Goal: Transaction & Acquisition: Purchase product/service

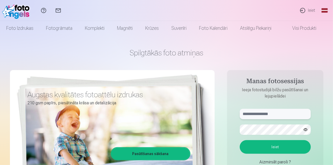
type input "**********"
click at [309, 10] on link "Ieiet" at bounding box center [307, 10] width 24 height 21
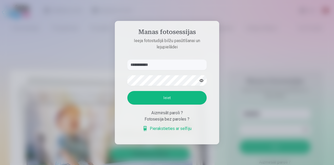
click at [167, 94] on button "Ieiet" at bounding box center [166, 98] width 79 height 14
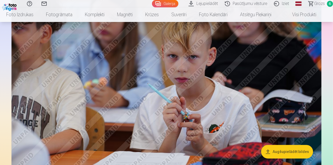
scroll to position [1707, 0]
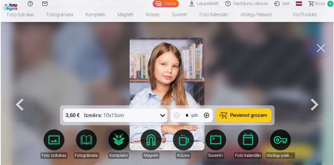
scroll to position [1712, 0]
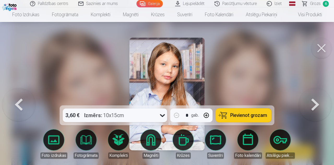
click at [318, 48] on button at bounding box center [321, 48] width 21 height 21
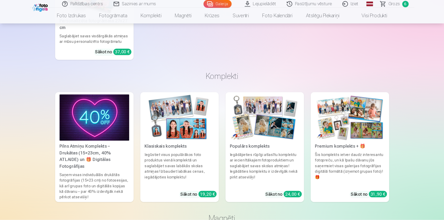
scroll to position [6430, 0]
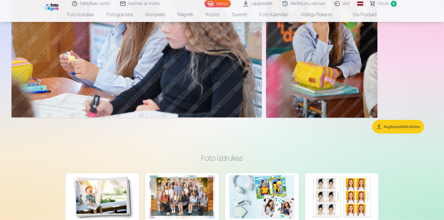
drag, startPoint x: 321, startPoint y: 1, endPoint x: 242, endPoint y: 115, distance: 139.2
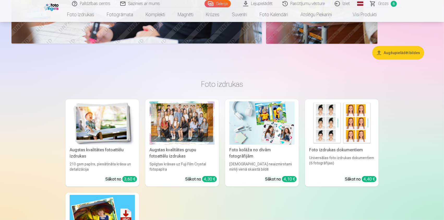
scroll to position [6440, 0]
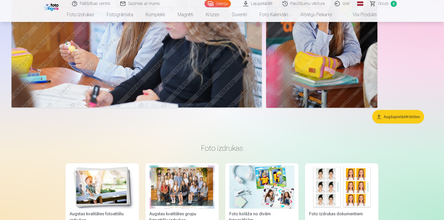
click at [332, 115] on button "Augšupielādēt bildes" at bounding box center [398, 117] width 52 height 14
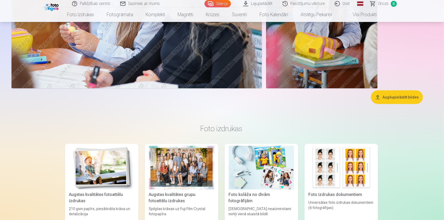
scroll to position [6457, 0]
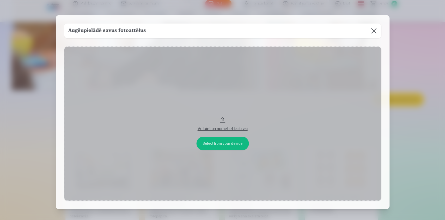
click at [332, 31] on button at bounding box center [374, 30] width 15 height 15
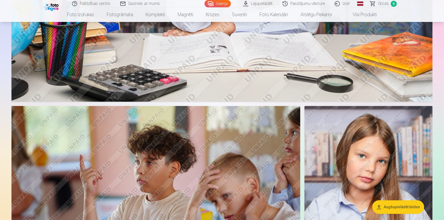
scroll to position [4942, 0]
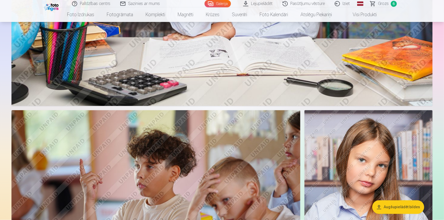
click at [332, 5] on span "Grozs" at bounding box center [383, 4] width 11 height 6
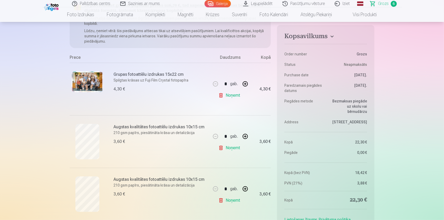
scroll to position [71, 0]
click at [227, 148] on link "Noņemt" at bounding box center [230, 147] width 24 height 10
click at [227, 164] on link "Noņemt" at bounding box center [230, 199] width 24 height 10
click at [236, 147] on link "Noņemt" at bounding box center [230, 147] width 24 height 10
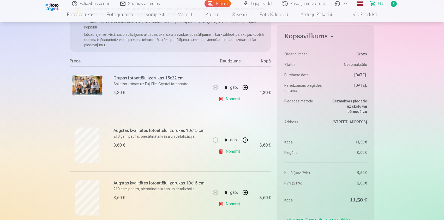
scroll to position [101, 0]
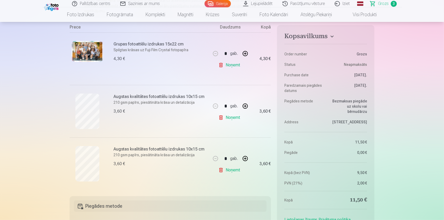
click at [234, 120] on link "Noņemt" at bounding box center [230, 117] width 24 height 10
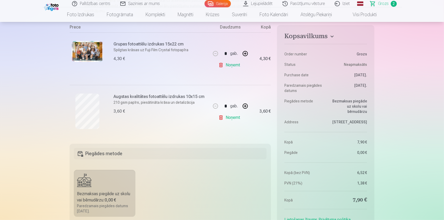
click at [235, 120] on link "Noņemt" at bounding box center [230, 117] width 24 height 10
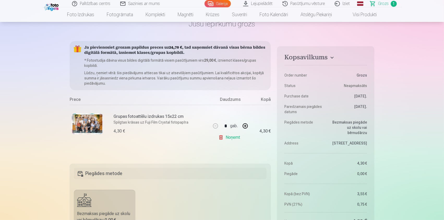
scroll to position [23, 0]
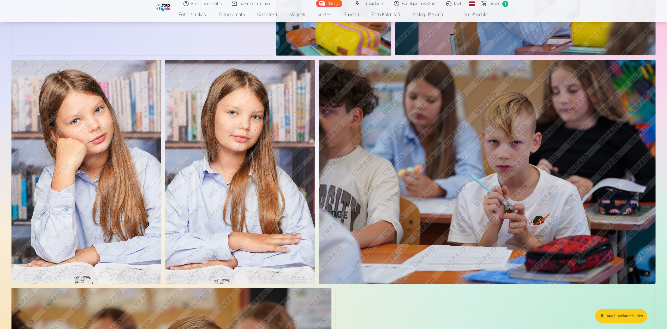
scroll to position [1225, 0]
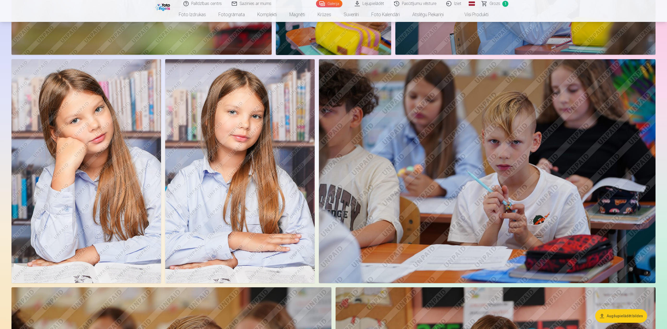
click at [121, 140] on img at bounding box center [85, 171] width 149 height 224
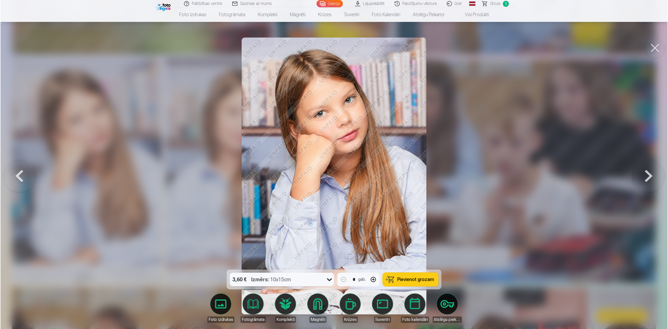
scroll to position [1227, 0]
click at [332, 49] on button at bounding box center [655, 48] width 21 height 21
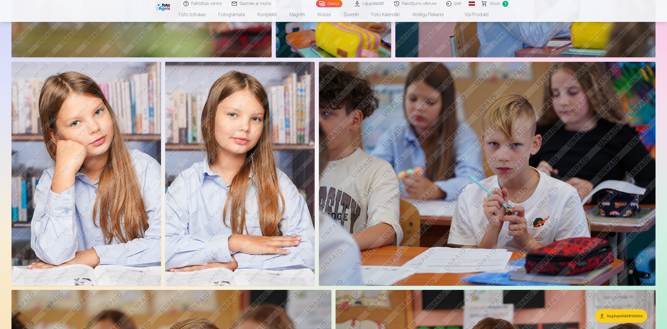
scroll to position [1223, 0]
click at [150, 112] on img at bounding box center [85, 173] width 149 height 224
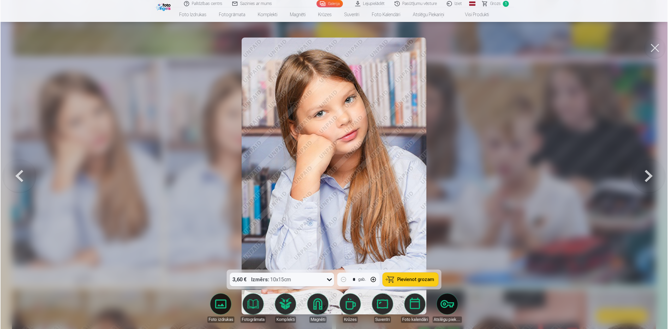
scroll to position [1224, 0]
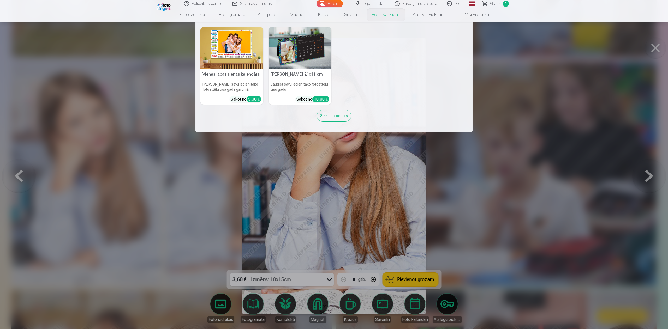
click at [332, 56] on nav "Vienas lapas sienas kalendārs Parādiet savu iecienītāko fotoattēlu visa gada ga…" at bounding box center [334, 77] width 668 height 110
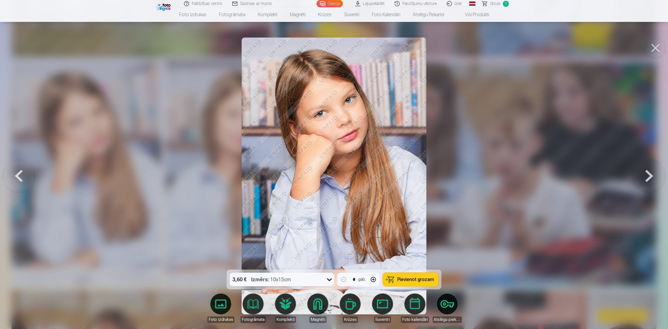
click at [332, 49] on button at bounding box center [655, 48] width 21 height 21
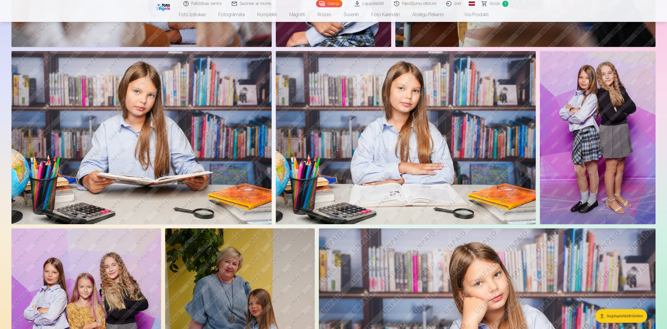
scroll to position [1858, 0]
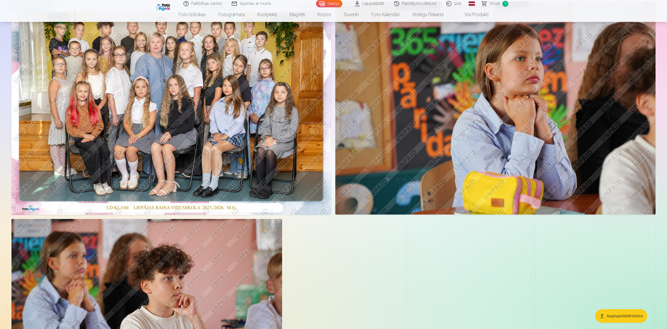
scroll to position [0, 0]
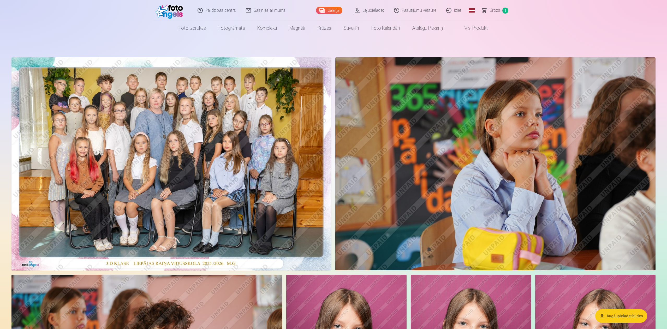
click at [169, 160] on img at bounding box center [171, 163] width 320 height 213
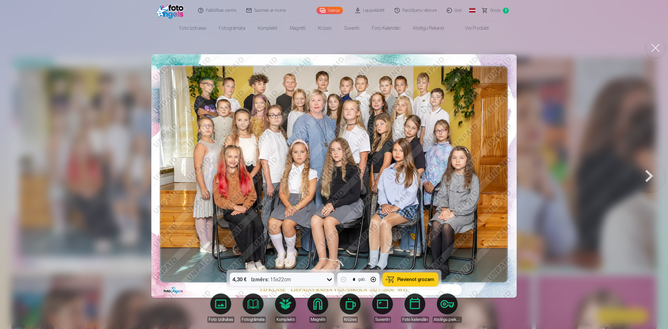
click at [332, 164] on button "Pievienot grozam" at bounding box center [411, 280] width 56 height 14
click at [332, 164] on button at bounding box center [648, 176] width 33 height 177
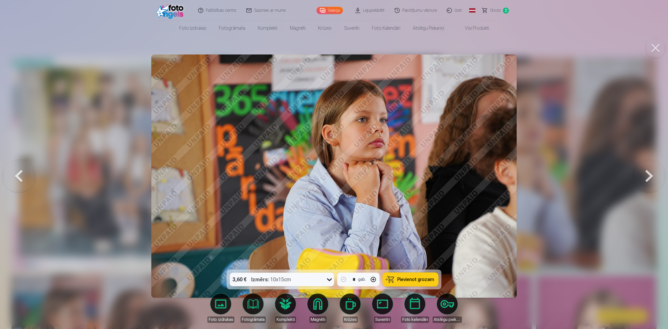
click at [332, 164] on button at bounding box center [648, 176] width 33 height 177
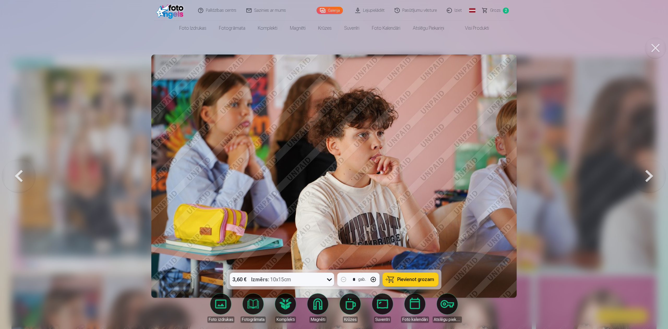
click at [332, 164] on button at bounding box center [648, 176] width 33 height 177
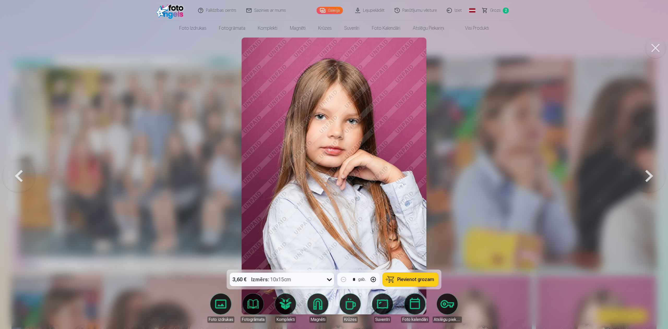
click at [332, 164] on span "Pievienot grozam" at bounding box center [415, 279] width 37 height 5
click at [332, 164] on button at bounding box center [648, 176] width 33 height 177
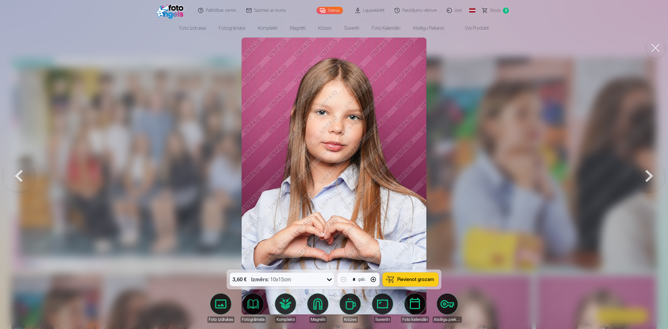
click at [332, 164] on span "Pievienot grozam" at bounding box center [415, 279] width 37 height 5
click at [332, 164] on button at bounding box center [648, 176] width 33 height 177
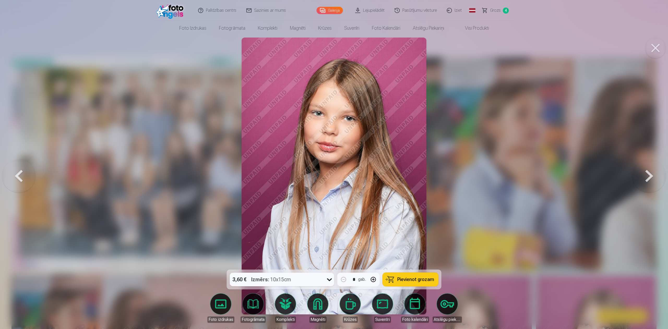
click at [332, 164] on span "Pievienot grozam" at bounding box center [415, 279] width 37 height 5
click at [332, 164] on button at bounding box center [648, 176] width 33 height 177
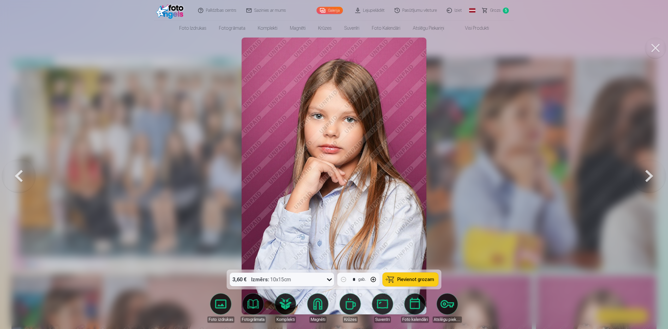
click at [332, 164] on button at bounding box center [648, 176] width 33 height 177
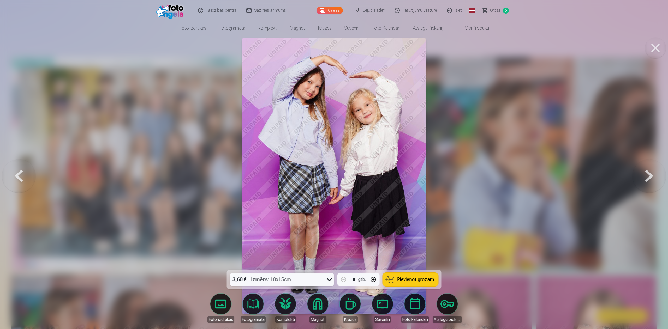
click at [332, 164] on button "Pievienot grozam" at bounding box center [411, 280] width 56 height 14
click at [332, 46] on button at bounding box center [655, 48] width 21 height 21
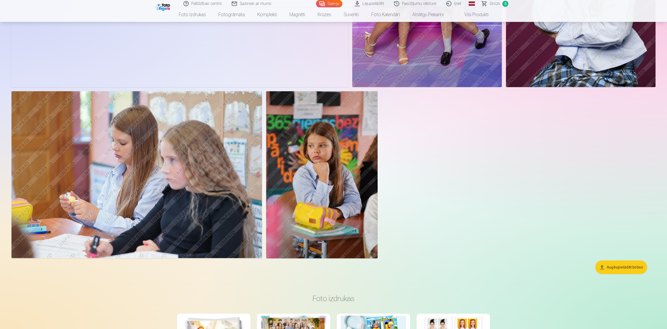
scroll to position [3105, 0]
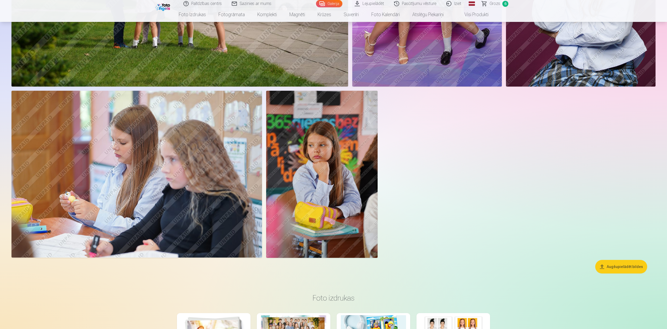
drag, startPoint x: 429, startPoint y: 165, endPoint x: 661, endPoint y: 148, distance: 232.3
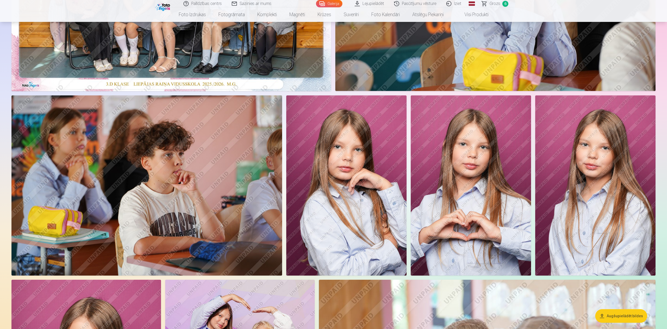
scroll to position [175, 0]
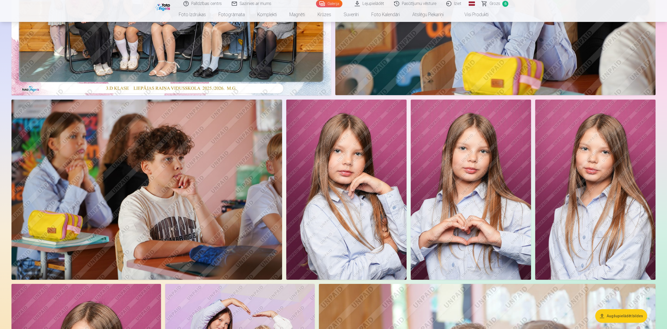
click at [332, 164] on img at bounding box center [471, 190] width 120 height 181
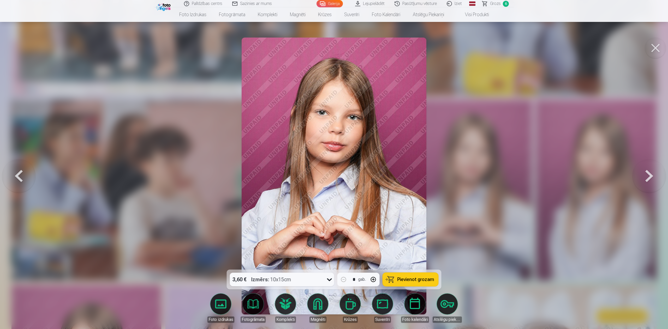
click at [332, 45] on button at bounding box center [655, 48] width 21 height 21
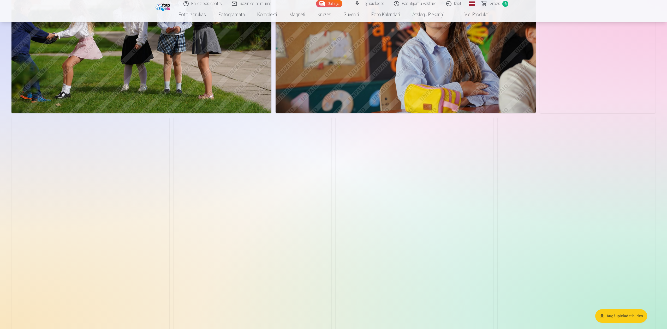
scroll to position [749, 0]
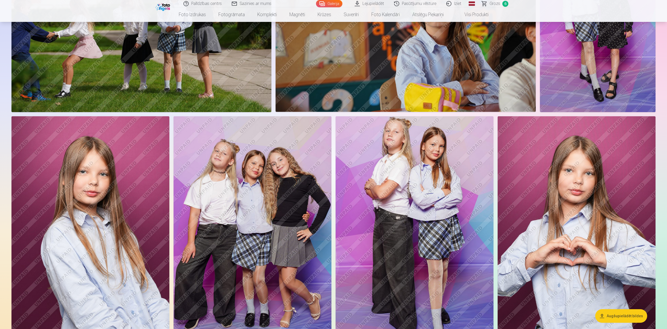
click at [332, 164] on img at bounding box center [576, 234] width 158 height 237
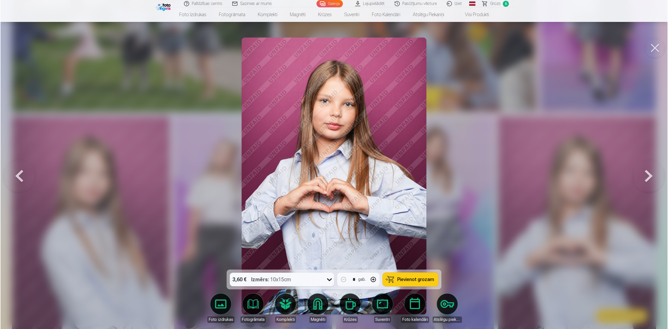
scroll to position [750, 0]
click at [332, 50] on button at bounding box center [655, 48] width 21 height 21
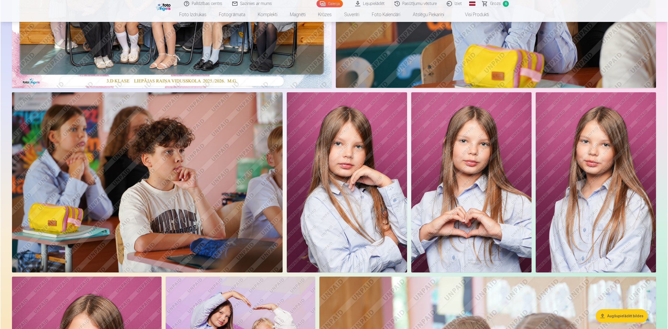
scroll to position [182, 0]
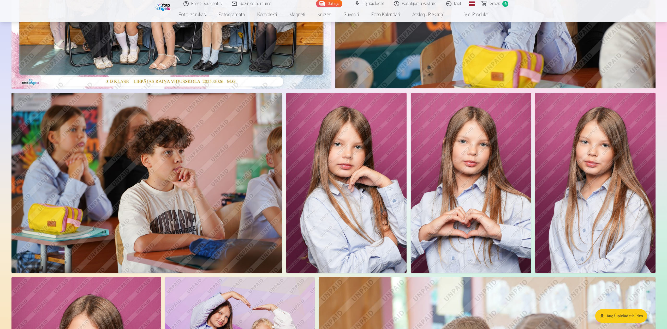
click at [332, 164] on img at bounding box center [595, 183] width 120 height 181
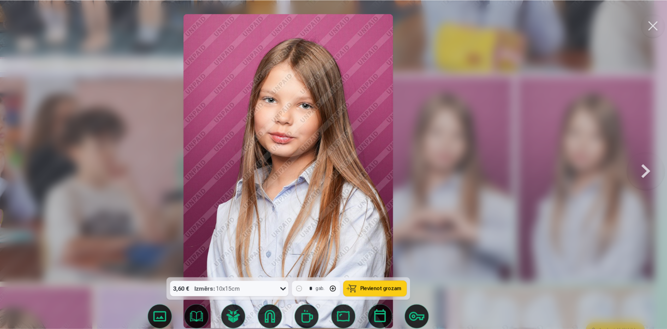
scroll to position [182, 0]
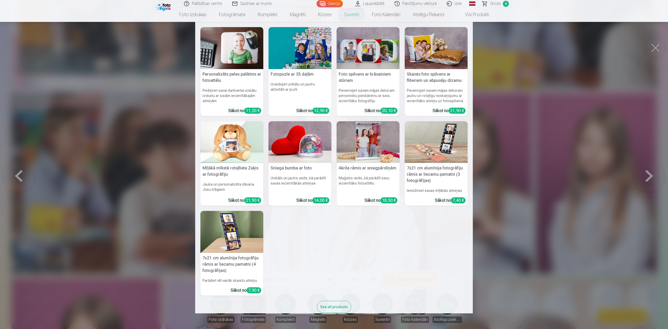
click at [332, 91] on nav "Personalizēts peles paliktnis ar fotoattēlu Piešķiriet savai darbvietai unikālu…" at bounding box center [334, 168] width 668 height 292
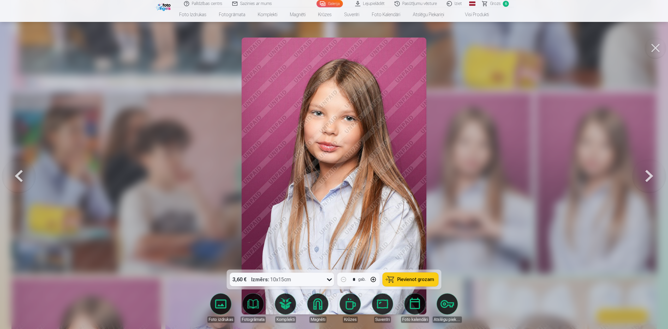
click at [332, 91] on div at bounding box center [334, 164] width 668 height 329
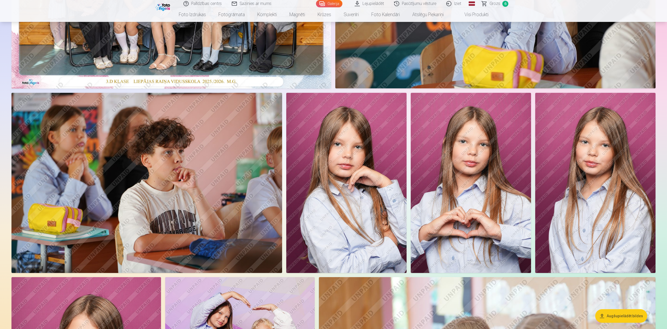
click at [332, 152] on img at bounding box center [595, 183] width 120 height 181
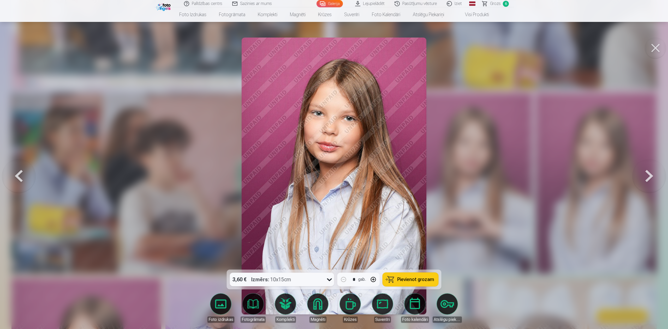
click at [332, 164] on button "Pievienot grozam" at bounding box center [411, 280] width 56 height 14
click at [332, 47] on button at bounding box center [655, 48] width 21 height 21
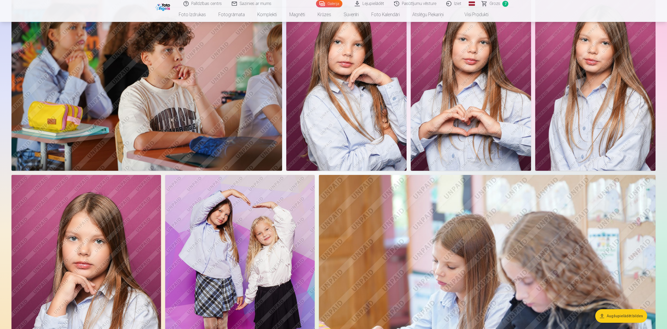
scroll to position [286, 0]
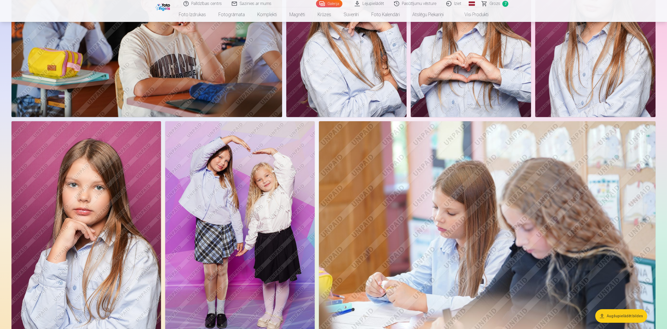
scroll to position [339, 0]
click at [332, 164] on img at bounding box center [487, 233] width 337 height 224
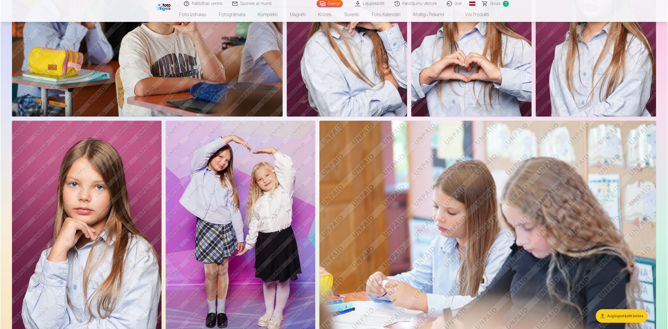
scroll to position [339, 0]
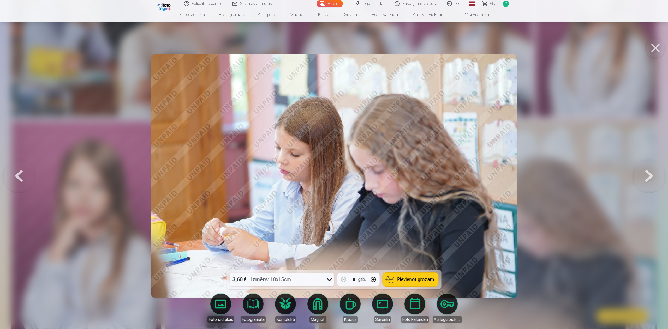
click at [332, 164] on span "Pievienot grozam" at bounding box center [415, 279] width 37 height 5
click at [332, 164] on button at bounding box center [648, 176] width 33 height 177
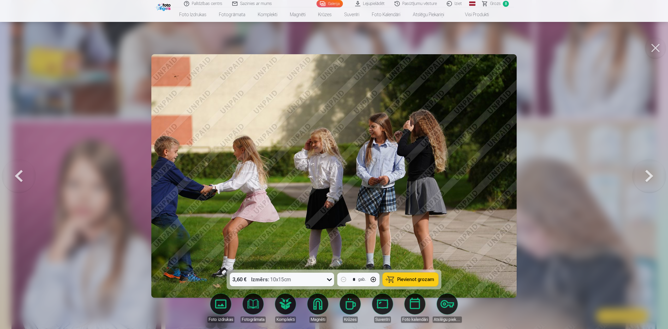
click at [332, 164] on button at bounding box center [648, 176] width 33 height 177
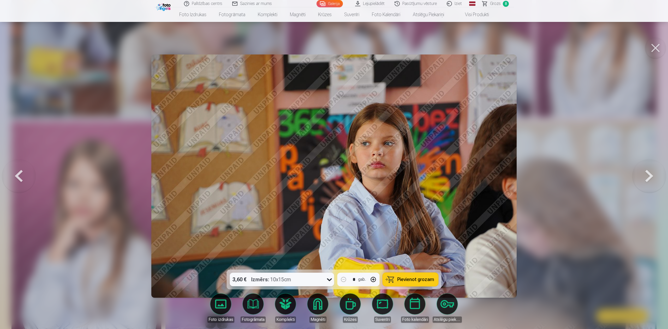
click at [332, 164] on button at bounding box center [648, 176] width 33 height 177
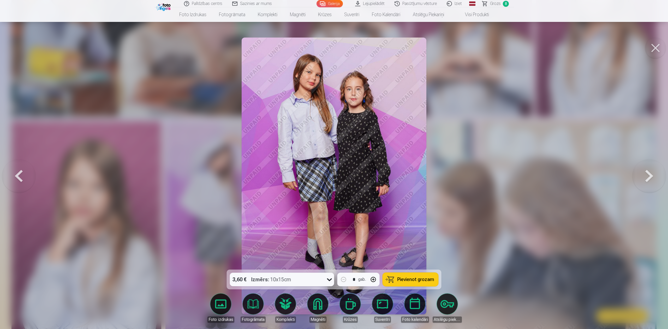
click at [332, 164] on img at bounding box center [334, 176] width 185 height 277
click at [332, 164] on button "Pievienot grozam" at bounding box center [411, 280] width 56 height 14
click at [332, 164] on button at bounding box center [648, 176] width 33 height 177
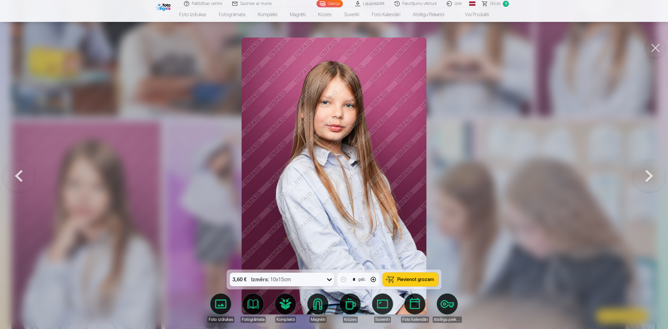
click at [332, 164] on button at bounding box center [648, 176] width 33 height 177
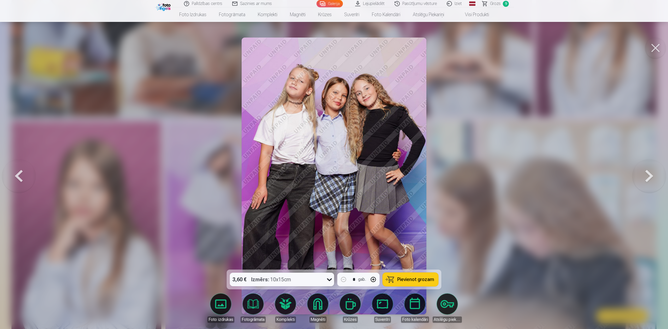
click at [332, 164] on div "3,60 € Izmērs : 10x15cm * gab. Pievienot grozam" at bounding box center [334, 280] width 215 height 20
click at [332, 164] on span "Pievienot grozam" at bounding box center [415, 279] width 37 height 5
click at [332, 164] on button at bounding box center [648, 176] width 33 height 177
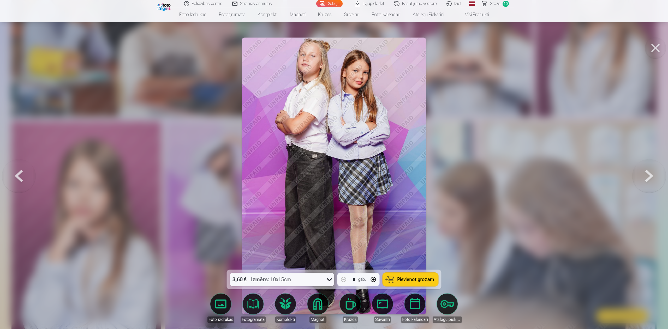
click at [332, 164] on span "Pievienot grozam" at bounding box center [415, 279] width 37 height 5
click at [332, 164] on button at bounding box center [648, 176] width 33 height 177
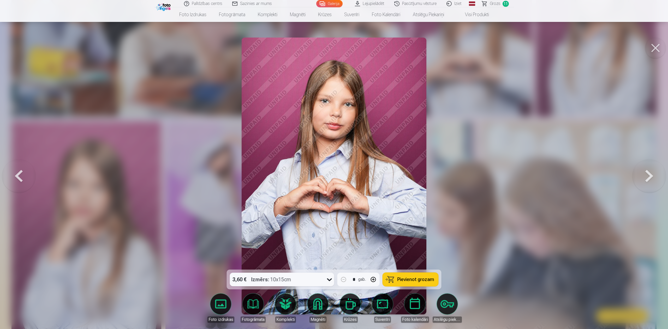
click at [332, 164] on button at bounding box center [648, 176] width 33 height 177
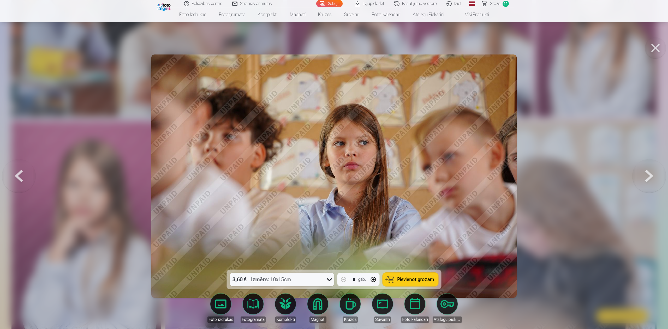
click at [332, 164] on button at bounding box center [648, 176] width 33 height 177
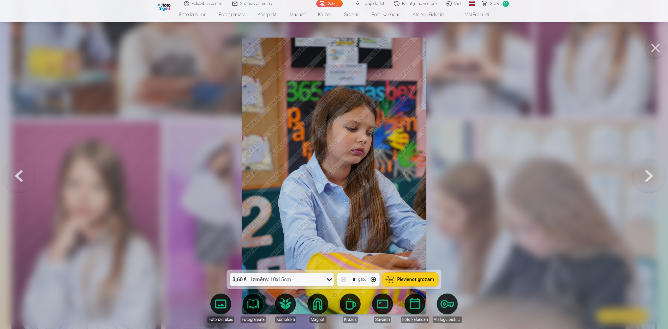
click at [332, 164] on button at bounding box center [648, 176] width 33 height 177
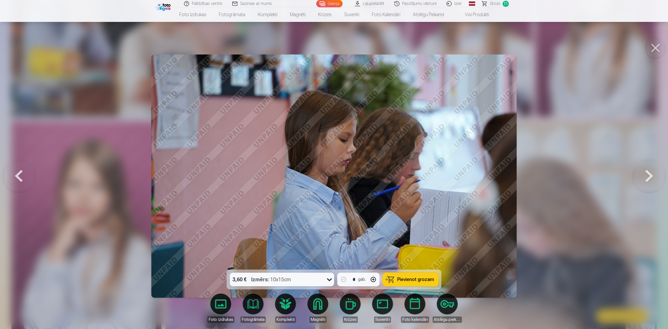
click at [332, 164] on span "Pievienot grozam" at bounding box center [415, 279] width 37 height 5
click at [332, 164] on button at bounding box center [648, 176] width 33 height 177
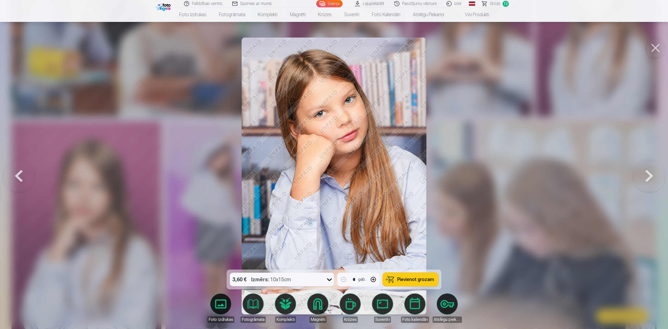
click at [332, 164] on button at bounding box center [648, 176] width 33 height 177
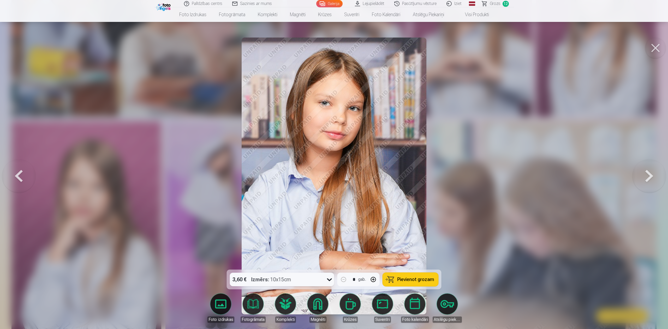
click at [332, 164] on button at bounding box center [648, 176] width 33 height 177
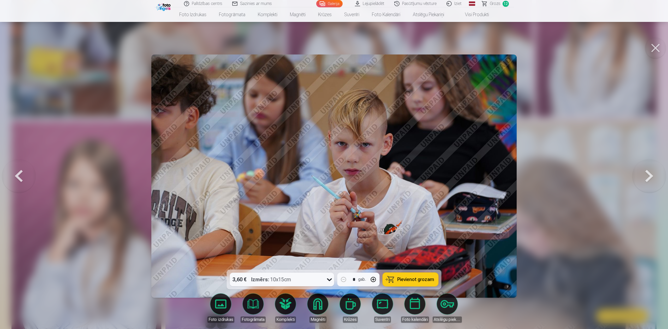
click at [332, 164] on button at bounding box center [648, 176] width 33 height 177
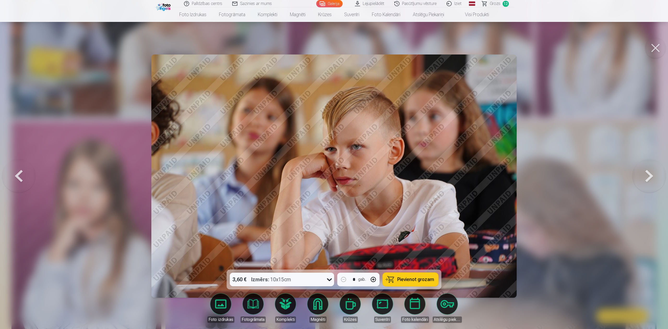
click at [332, 164] on button at bounding box center [648, 176] width 33 height 177
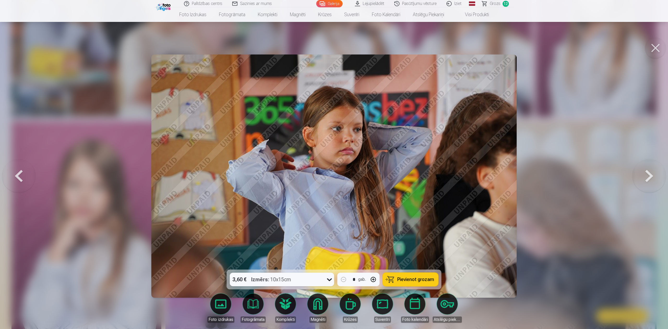
click at [332, 164] on button at bounding box center [648, 176] width 33 height 177
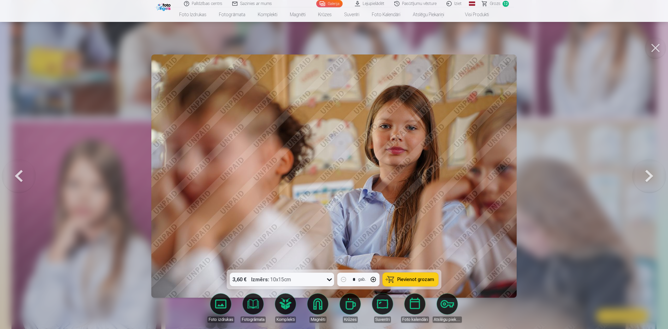
click at [332, 164] on button at bounding box center [648, 176] width 33 height 177
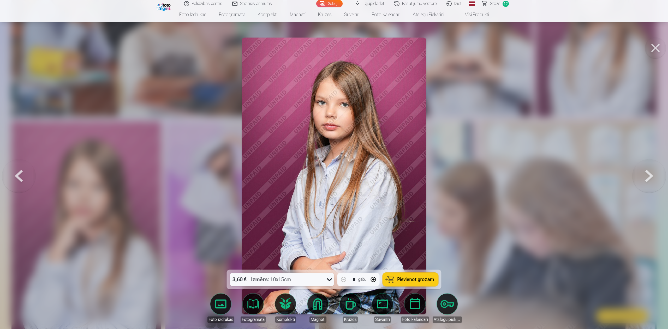
click at [332, 164] on button at bounding box center [648, 176] width 33 height 177
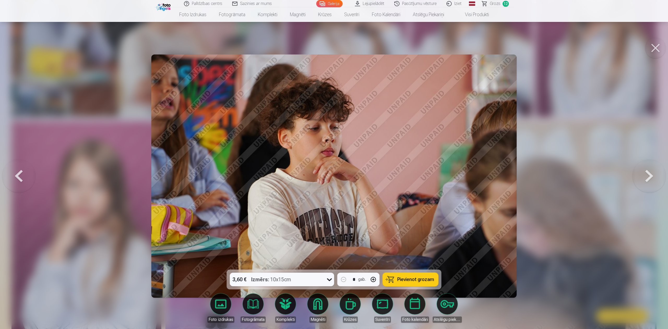
click at [332, 164] on button at bounding box center [648, 176] width 33 height 177
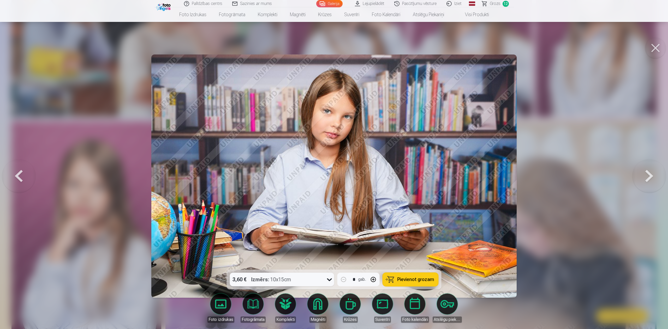
click at [332, 164] on button "Pievienot grozam" at bounding box center [411, 280] width 56 height 14
click at [332, 164] on button at bounding box center [648, 176] width 33 height 177
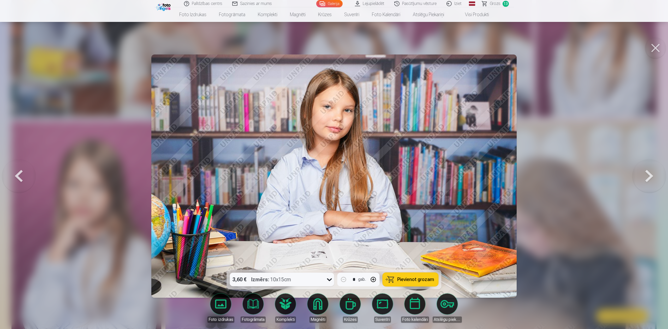
click at [332, 164] on button at bounding box center [648, 176] width 33 height 177
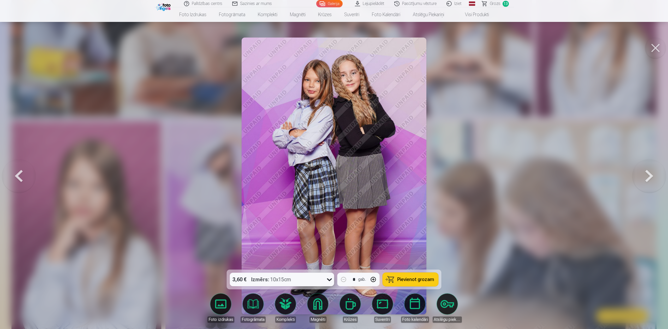
click at [332, 164] on button "Pievienot grozam" at bounding box center [411, 280] width 56 height 14
click at [332, 164] on button at bounding box center [648, 176] width 33 height 177
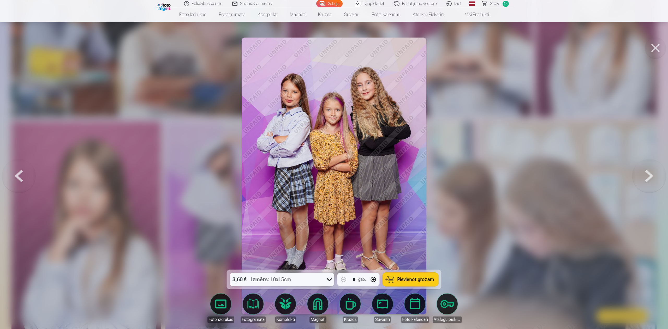
click at [332, 164] on div "3,60 € Izmērs : 10x15cm * gab. Pievienot grozam" at bounding box center [334, 280] width 215 height 20
click at [332, 164] on span "Pievienot grozam" at bounding box center [415, 279] width 37 height 5
click at [332, 164] on button at bounding box center [648, 176] width 33 height 177
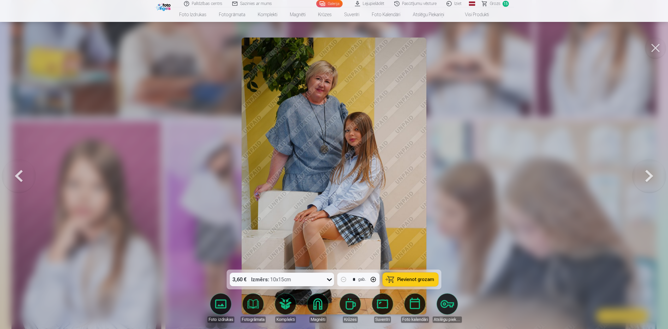
click at [332, 164] on div "3,60 € Izmērs : 10x15cm * gab. Pievienot grozam" at bounding box center [334, 280] width 215 height 20
click at [332, 164] on button "Pievienot grozam" at bounding box center [411, 280] width 56 height 14
click at [332, 164] on button at bounding box center [648, 176] width 33 height 177
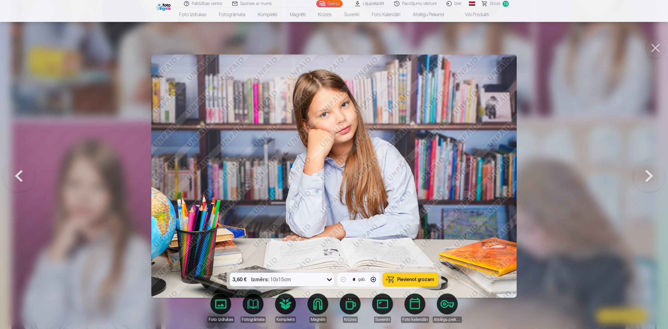
click at [332, 164] on button at bounding box center [648, 176] width 33 height 177
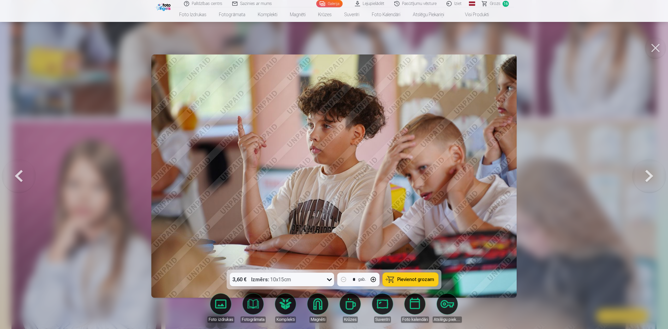
click at [332, 164] on button at bounding box center [648, 176] width 33 height 177
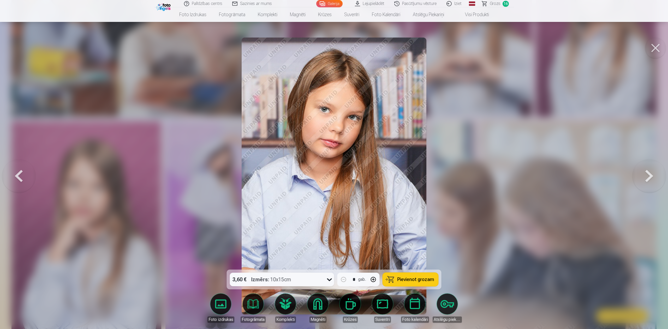
click at [332, 164] on button at bounding box center [648, 176] width 33 height 177
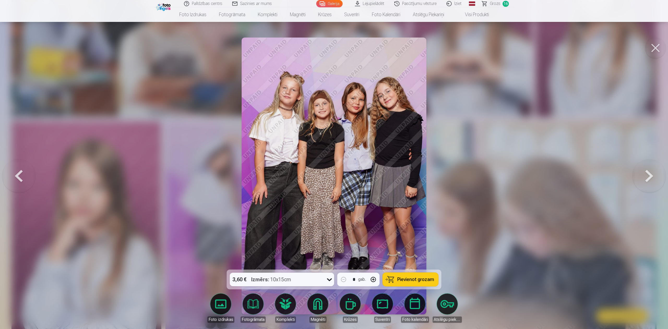
click at [332, 164] on button "Pievienot grozam" at bounding box center [411, 280] width 56 height 14
click at [332, 164] on button at bounding box center [648, 176] width 33 height 177
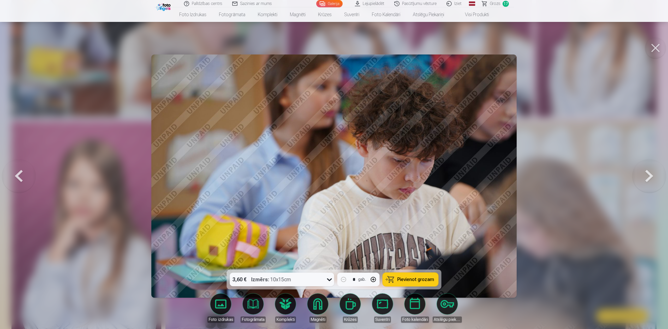
click at [332, 164] on button at bounding box center [648, 176] width 33 height 177
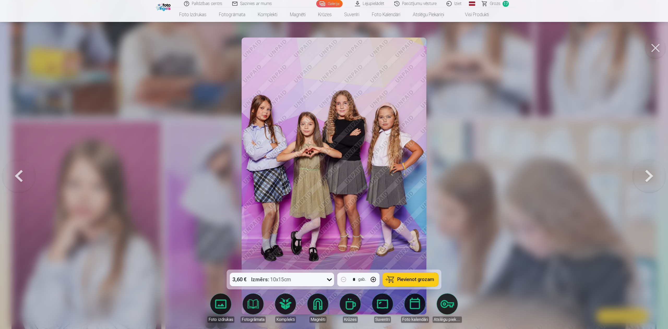
click at [332, 164] on span "Pievienot grozam" at bounding box center [415, 279] width 37 height 5
click at [332, 164] on button at bounding box center [648, 176] width 33 height 177
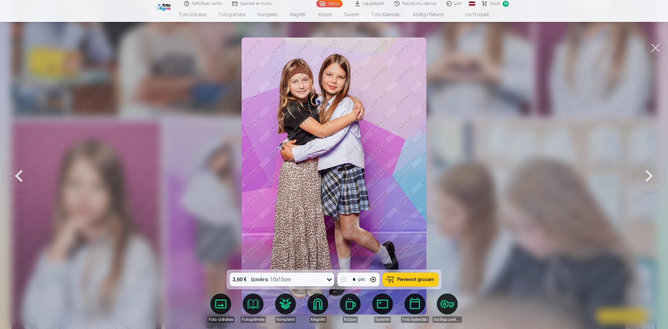
click at [332, 164] on span "Pievienot grozam" at bounding box center [415, 279] width 37 height 5
click at [332, 164] on button at bounding box center [648, 176] width 33 height 177
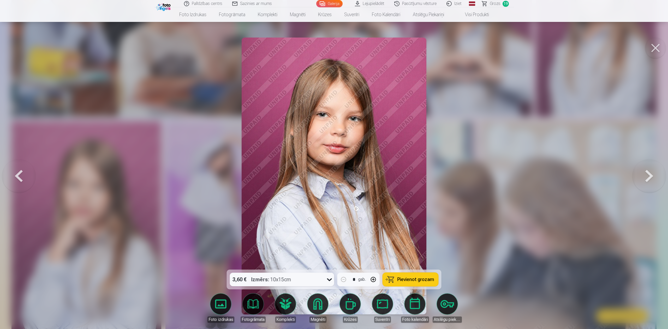
click at [332, 164] on button at bounding box center [648, 176] width 33 height 177
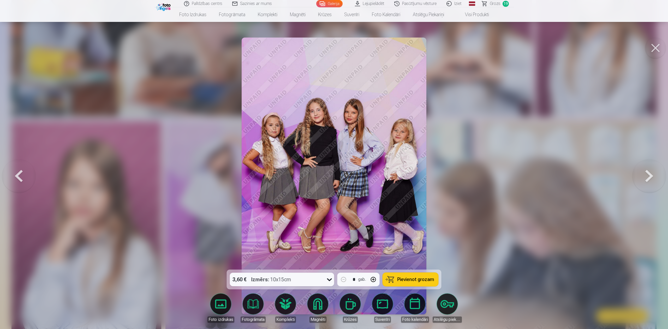
click at [332, 164] on span "Pievienot grozam" at bounding box center [415, 279] width 37 height 5
click at [332, 164] on button at bounding box center [648, 176] width 33 height 177
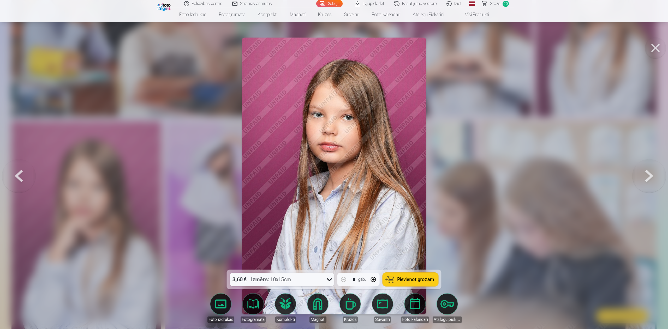
click at [332, 164] on button at bounding box center [648, 176] width 33 height 177
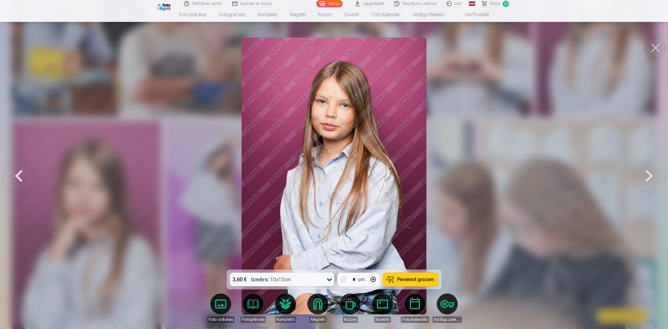
click at [332, 164] on button at bounding box center [648, 176] width 33 height 177
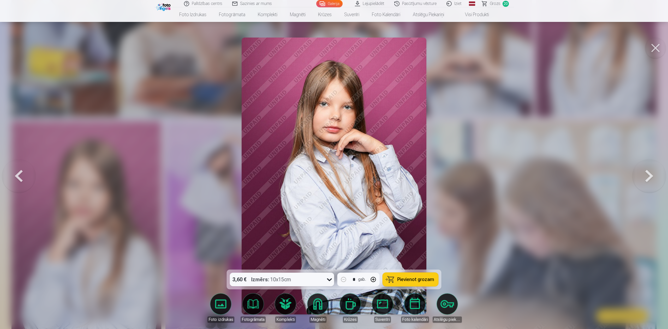
click at [332, 164] on button at bounding box center [648, 176] width 33 height 177
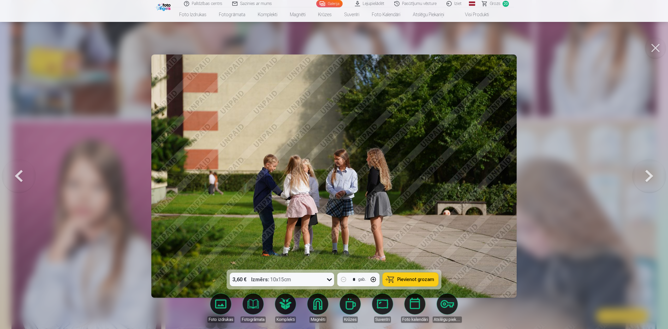
click at [332, 164] on button at bounding box center [648, 176] width 33 height 177
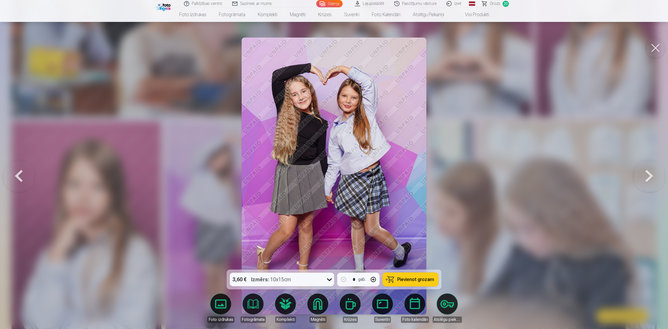
click at [332, 164] on span "Pievienot grozam" at bounding box center [415, 279] width 37 height 5
click at [332, 164] on button at bounding box center [648, 176] width 33 height 177
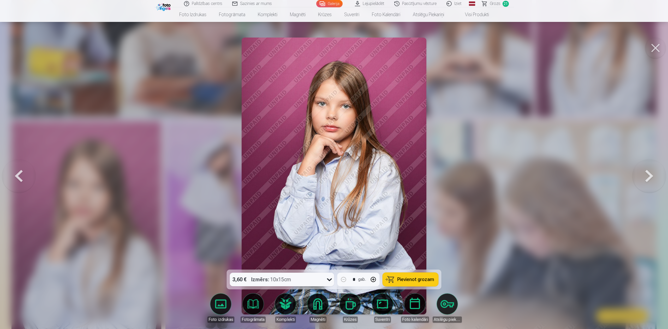
click at [332, 164] on button at bounding box center [648, 176] width 33 height 177
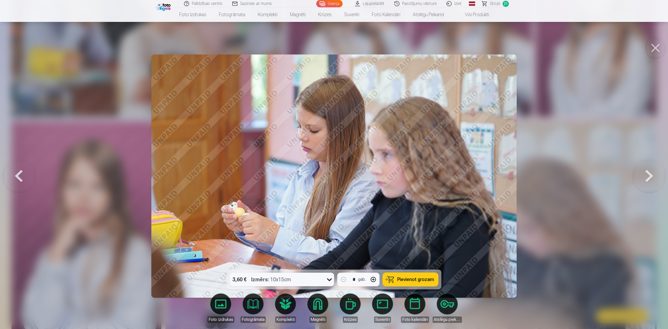
click at [332, 164] on button at bounding box center [648, 176] width 33 height 177
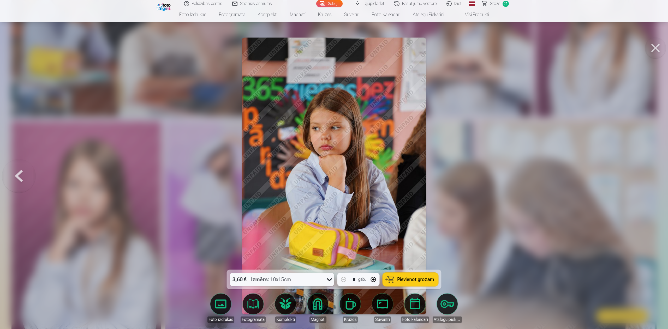
click at [332, 164] on div at bounding box center [334, 164] width 668 height 329
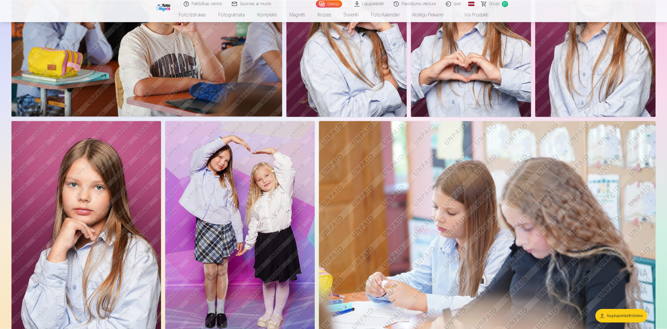
scroll to position [339, 0]
click at [332, 1] on link "Grozs 21" at bounding box center [495, 3] width 37 height 7
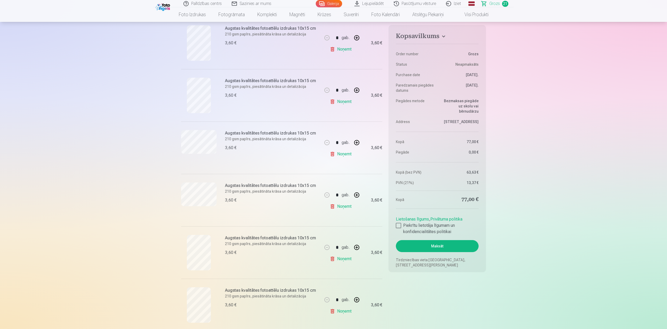
scroll to position [584, 0]
click at [332, 164] on link "Noņemt" at bounding box center [342, 258] width 24 height 10
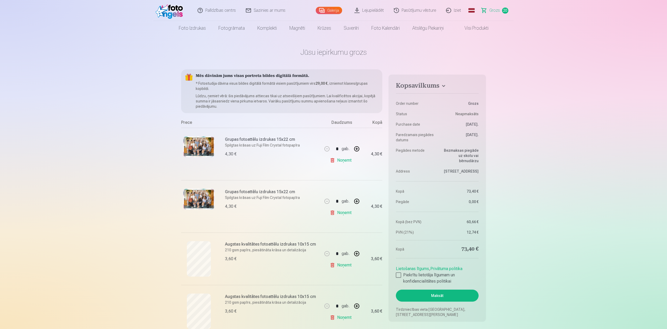
scroll to position [0, 0]
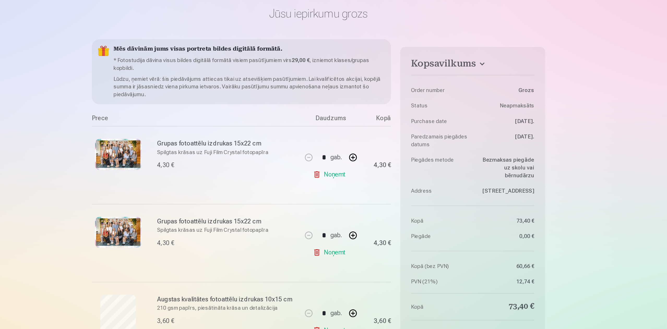
click at [332, 164] on link "Noņemt" at bounding box center [342, 213] width 24 height 10
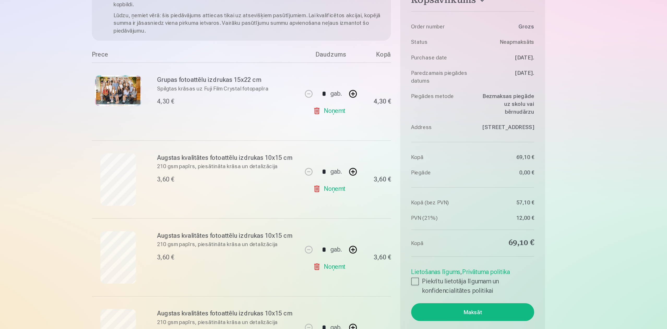
click at [332, 164] on link "Noņemt" at bounding box center [342, 213] width 24 height 10
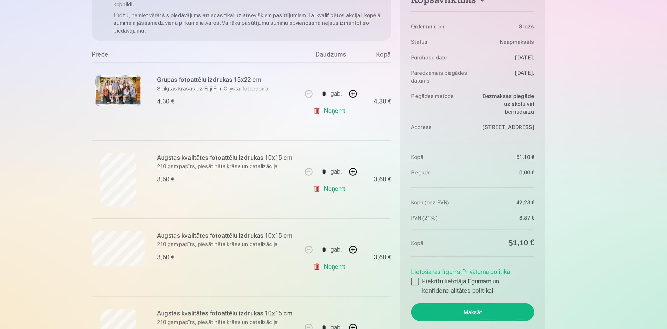
click at [332, 164] on link "Noņemt" at bounding box center [342, 213] width 24 height 10
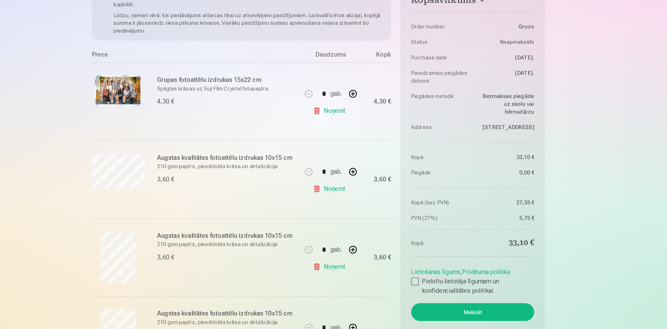
click at [332, 164] on link "Noņemt" at bounding box center [342, 213] width 24 height 10
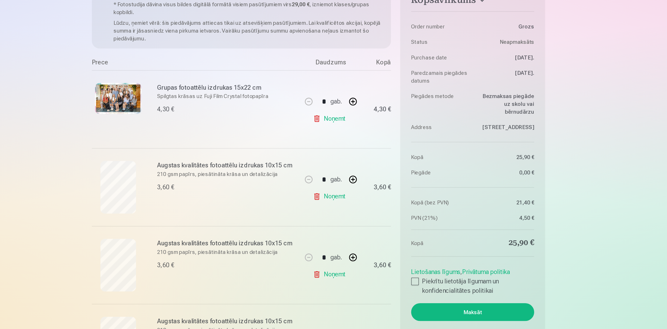
click at [332, 164] on link "Noņemt" at bounding box center [342, 218] width 24 height 10
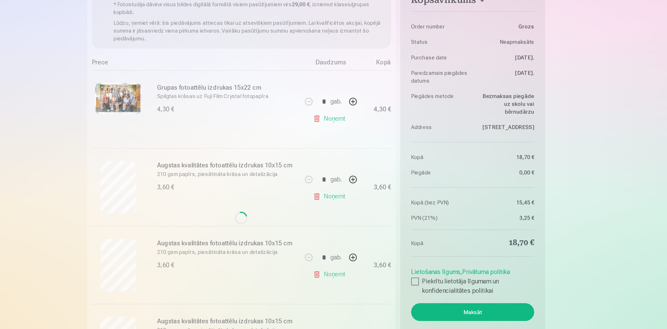
click at [332, 164] on link "Noņemt" at bounding box center [342, 218] width 24 height 10
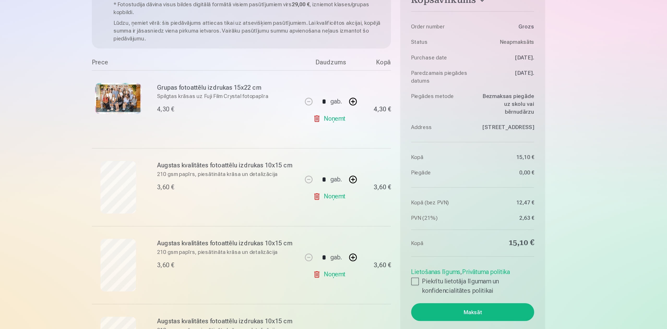
click at [332, 164] on link "Noņemt" at bounding box center [342, 218] width 24 height 10
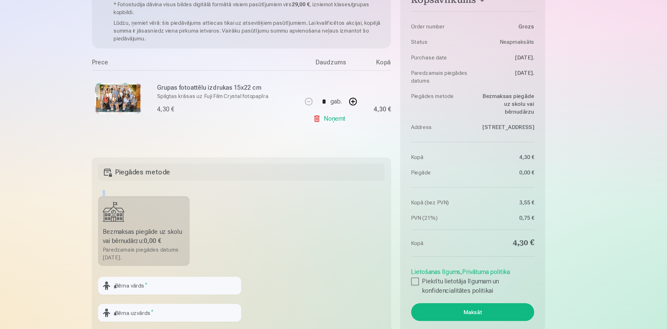
click at [332, 164] on fieldset "Piegādes metode Bezmaksas piegāde uz skolu vai bērnudārzu : 0,00 € Paredzamais …" at bounding box center [281, 254] width 201 height 124
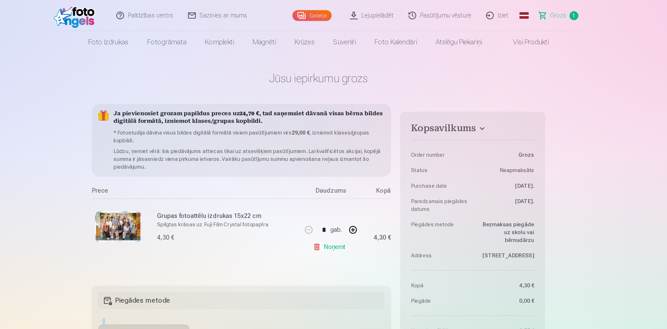
click at [332, 32] on link "Visi produkti" at bounding box center [472, 28] width 45 height 15
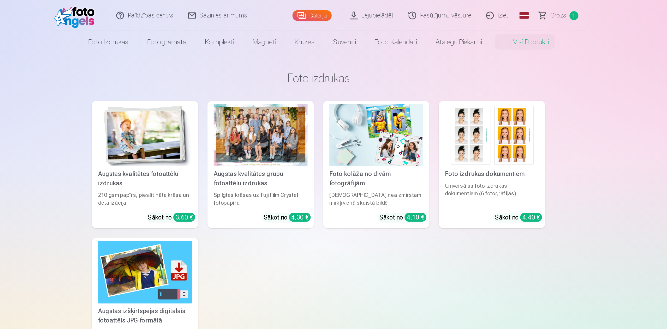
click at [177, 11] on img at bounding box center [170, 10] width 30 height 17
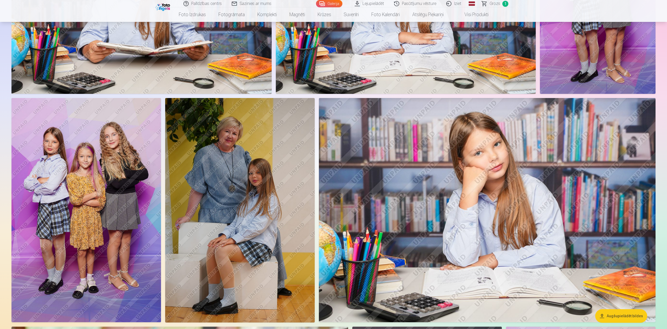
scroll to position [1987, 0]
click at [332, 152] on img at bounding box center [487, 210] width 337 height 224
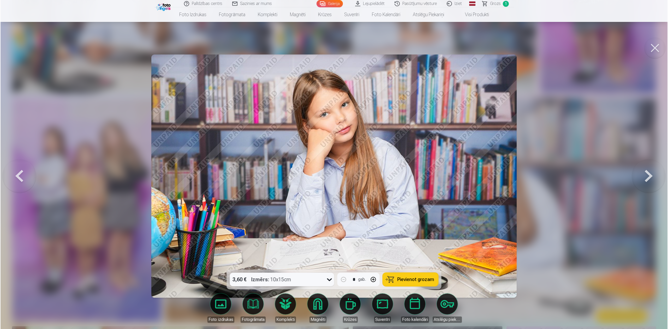
scroll to position [1990, 0]
click at [332, 164] on span "Pievienot grozam" at bounding box center [415, 279] width 37 height 5
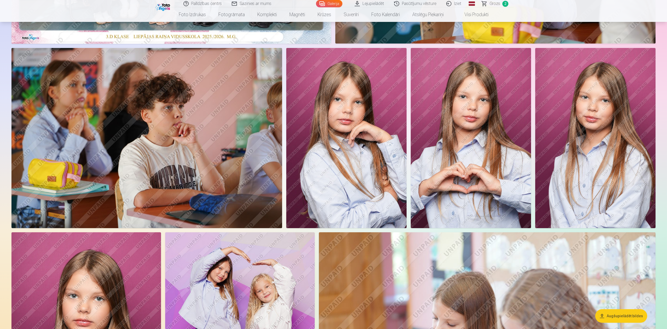
scroll to position [279, 0]
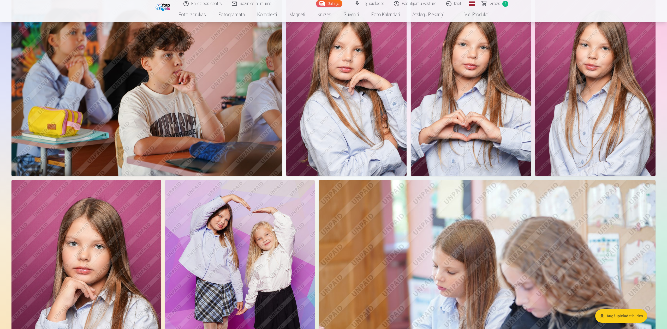
click at [332, 92] on img at bounding box center [595, 86] width 120 height 181
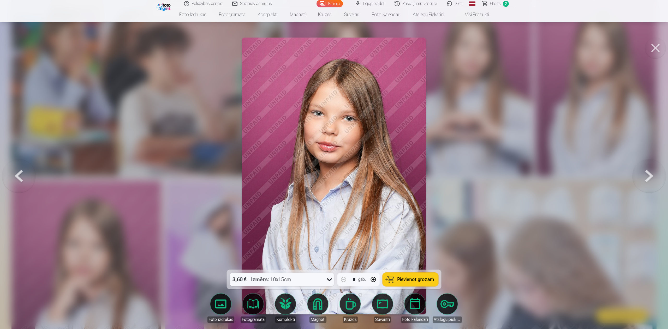
click at [332, 164] on button "Pievienot grozam" at bounding box center [411, 280] width 56 height 14
click at [332, 45] on button at bounding box center [655, 48] width 21 height 21
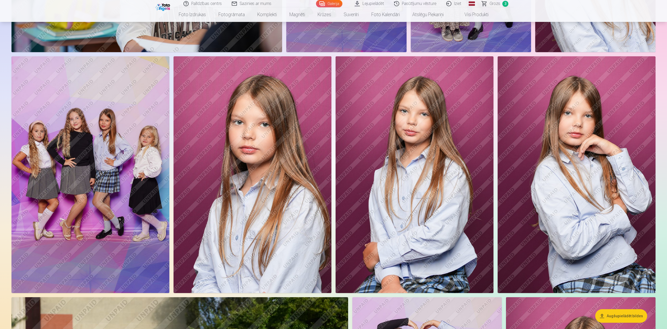
scroll to position [2666, 0]
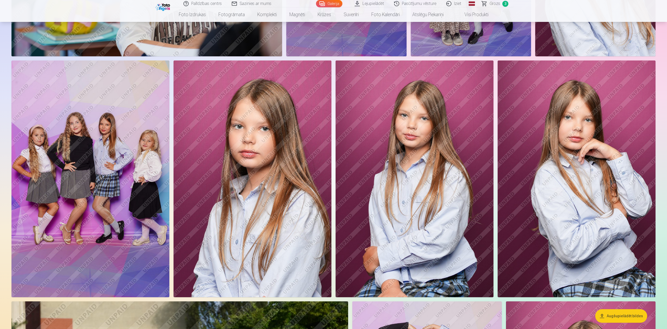
click at [268, 143] on img at bounding box center [252, 179] width 158 height 237
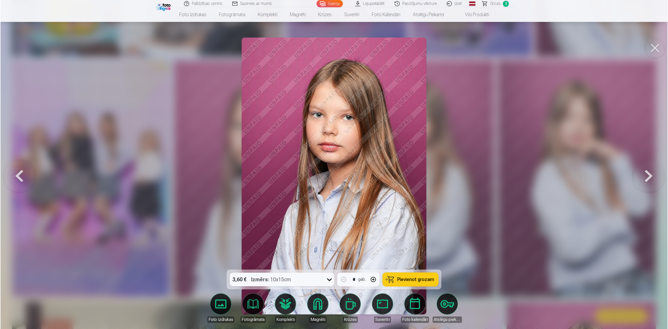
scroll to position [2670, 0]
click at [332, 164] on span "Pievienot grozam" at bounding box center [415, 279] width 37 height 5
click at [332, 164] on button "Pievienot grozam" at bounding box center [411, 280] width 56 height 14
click at [332, 48] on button at bounding box center [655, 48] width 21 height 21
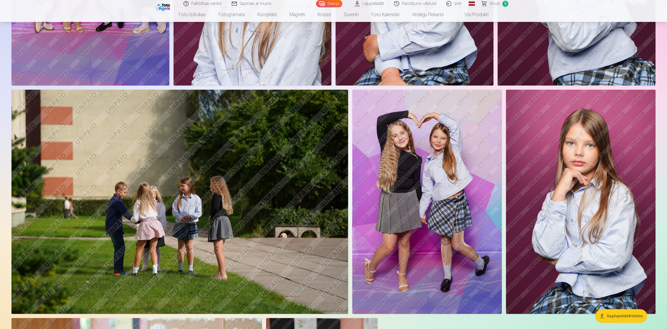
scroll to position [2882, 0]
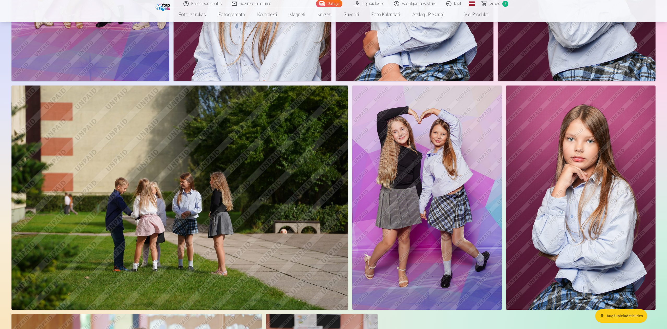
click at [332, 160] on img at bounding box center [426, 198] width 149 height 224
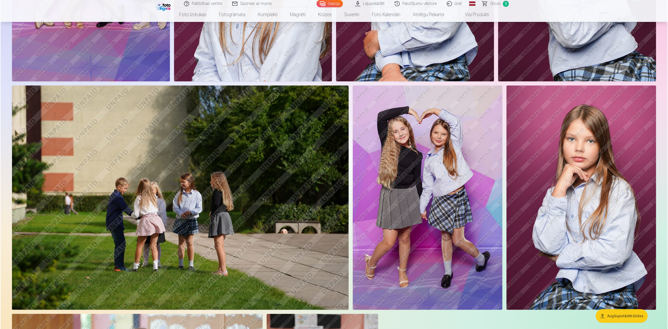
scroll to position [2886, 0]
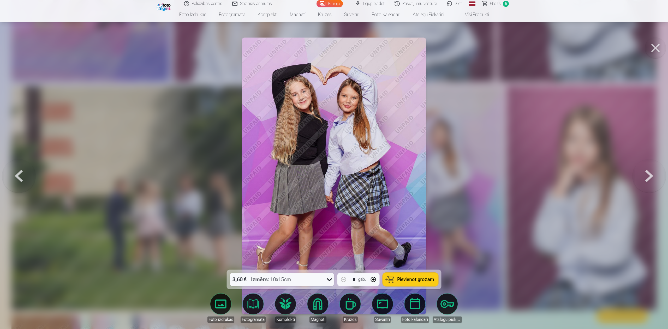
click at [332, 164] on button "Pievienot grozam" at bounding box center [411, 280] width 56 height 14
click at [332, 46] on button at bounding box center [655, 48] width 21 height 21
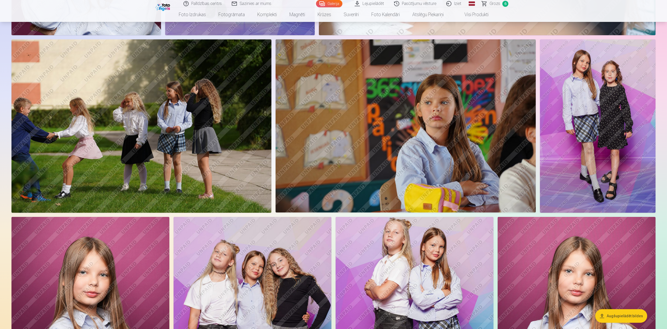
scroll to position [571, 0]
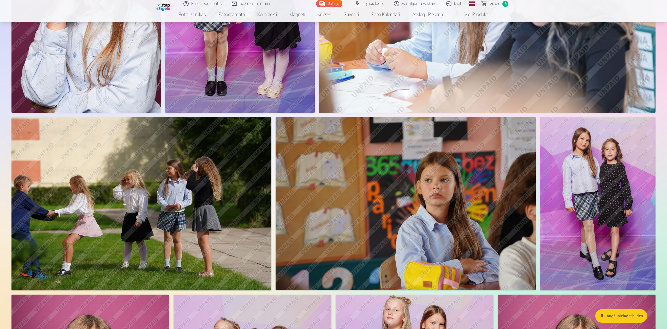
click at [332, 3] on span "6" at bounding box center [505, 4] width 6 height 6
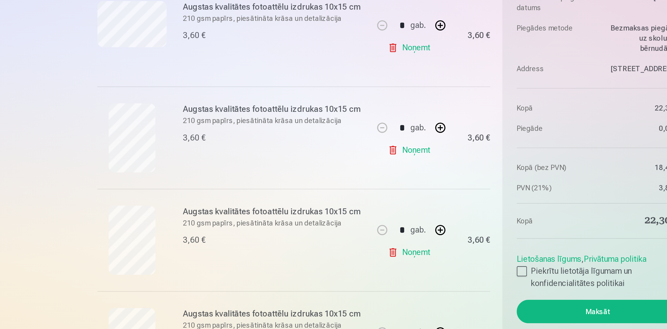
scroll to position [107, 0]
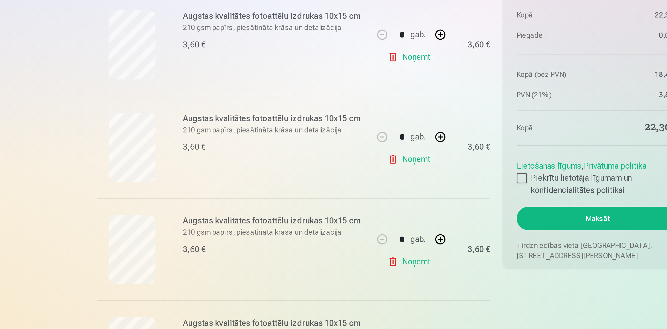
click at [332, 164] on link "Noņemt" at bounding box center [342, 216] width 24 height 10
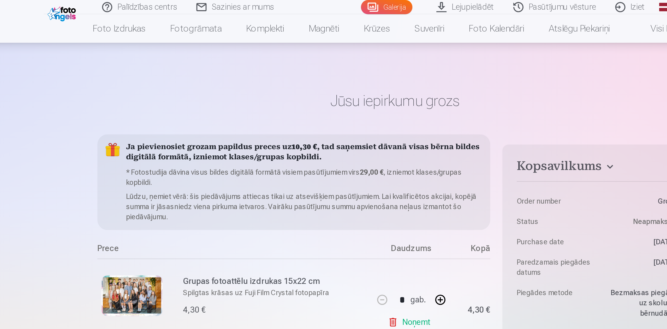
scroll to position [0, 0]
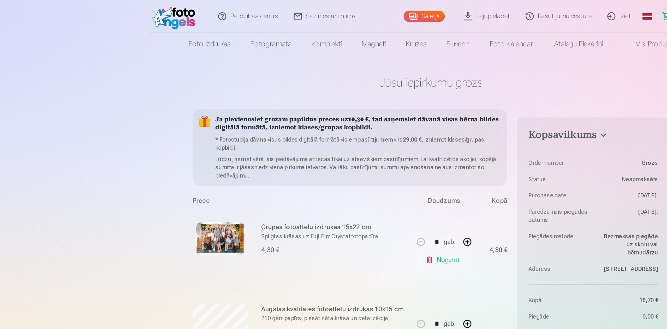
click at [170, 19] on link at bounding box center [170, 10] width 34 height 21
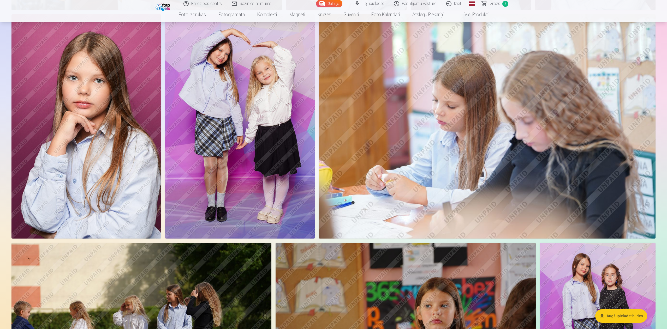
scroll to position [446, 0]
click at [254, 99] on img at bounding box center [239, 126] width 149 height 224
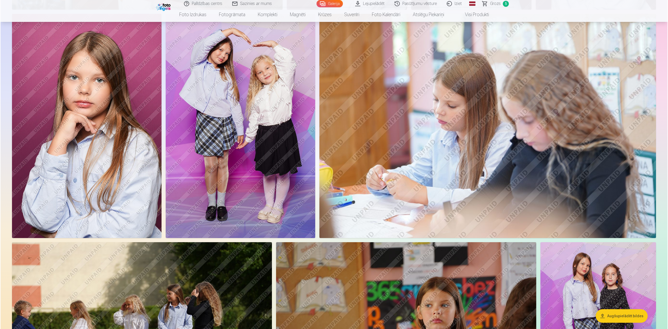
scroll to position [446, 0]
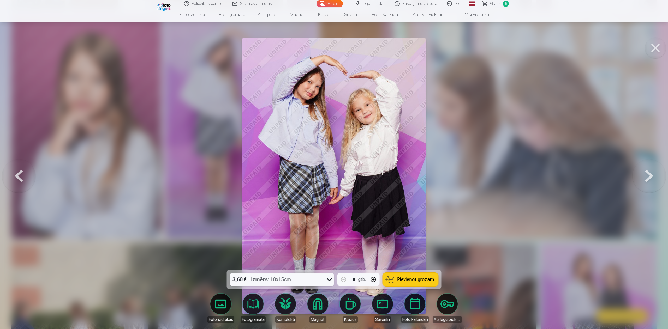
click at [332, 164] on span "Pievienot grozam" at bounding box center [415, 279] width 37 height 5
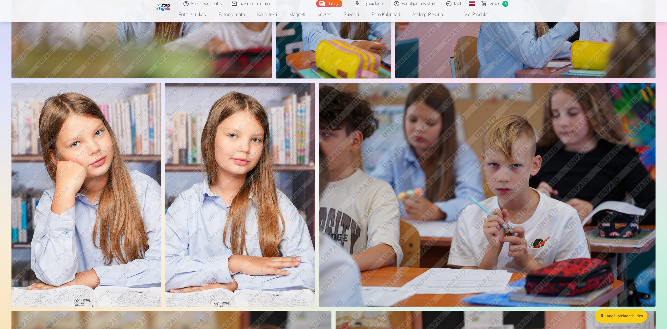
scroll to position [1202, 0]
click at [142, 157] on img at bounding box center [85, 194] width 149 height 224
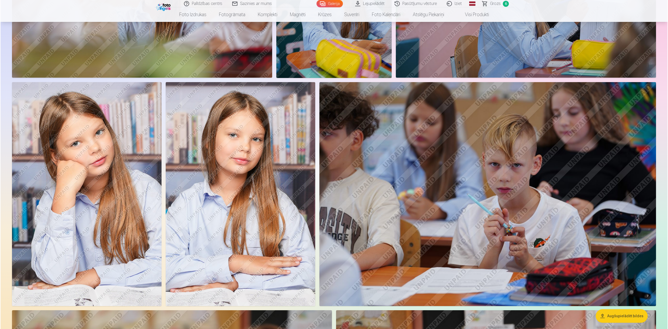
scroll to position [1204, 0]
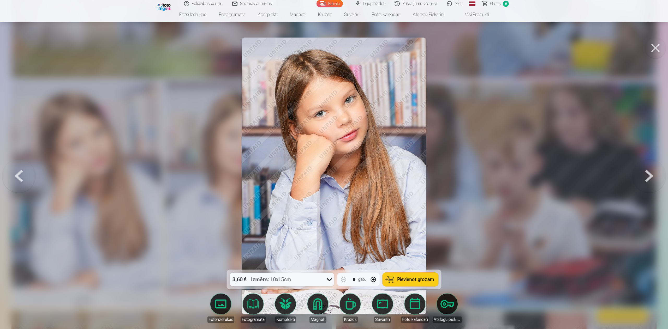
click at [332, 164] on button "Pievienot grozam" at bounding box center [411, 280] width 56 height 14
click at [332, 46] on button at bounding box center [655, 48] width 21 height 21
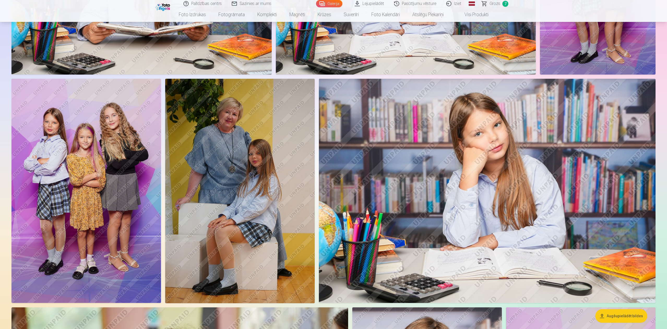
scroll to position [2058, 0]
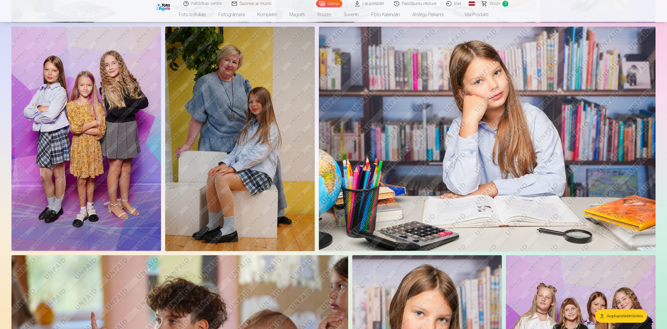
click at [270, 130] on img at bounding box center [239, 139] width 149 height 224
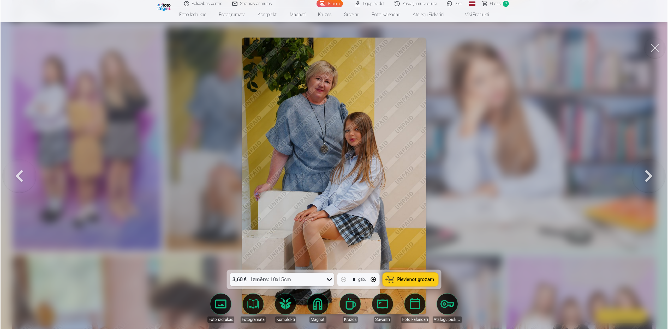
scroll to position [2061, 0]
click at [332, 164] on button "Pievienot grozam" at bounding box center [411, 280] width 56 height 14
click at [150, 164] on div at bounding box center [334, 164] width 668 height 329
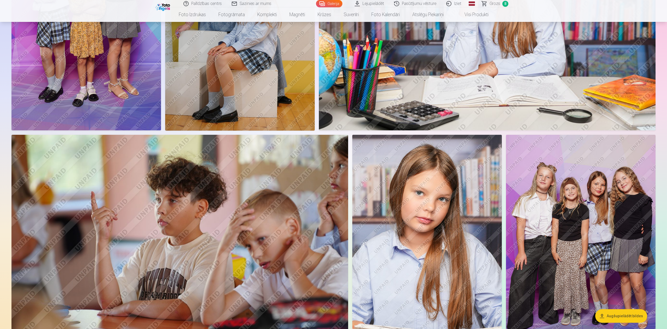
scroll to position [2156, 0]
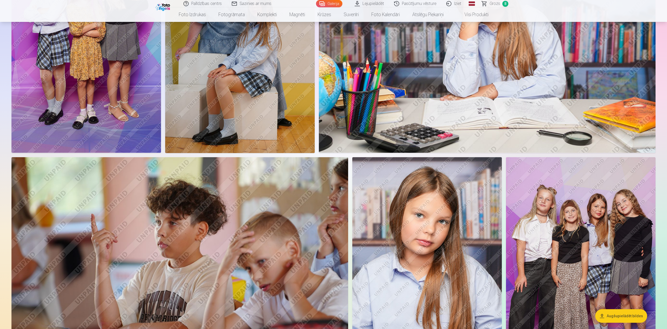
click at [332, 0] on link "Grozs 8" at bounding box center [495, 3] width 37 height 7
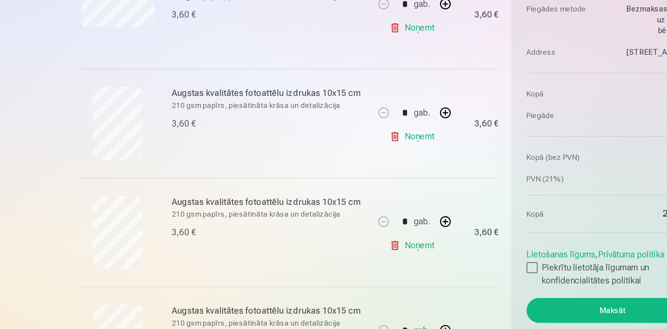
scroll to position [103, 0]
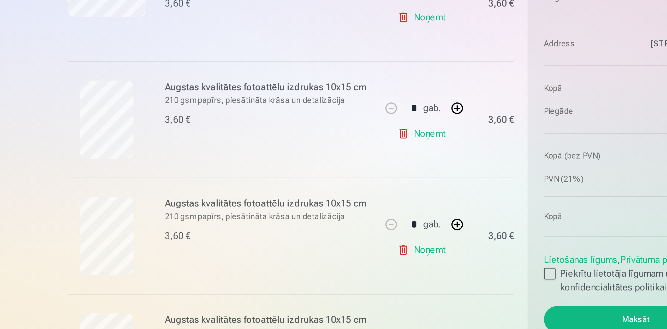
click at [332, 164] on link "Noņemt" at bounding box center [342, 215] width 24 height 10
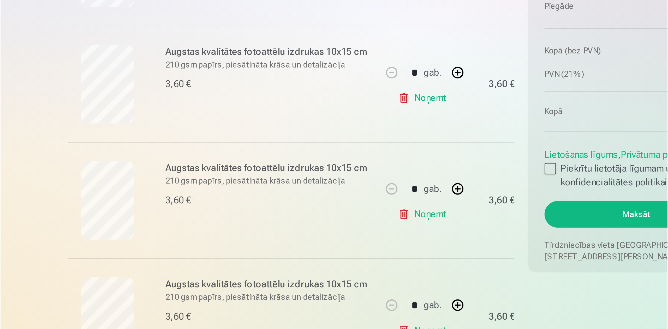
scroll to position [182, 0]
click at [300, 164] on h6 "Augstas kvalitātes fotoattēlu izdrukas 10x15 cm" at bounding box center [272, 225] width 94 height 6
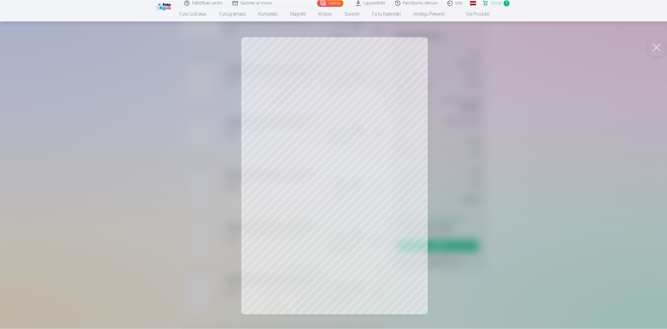
scroll to position [182, 0]
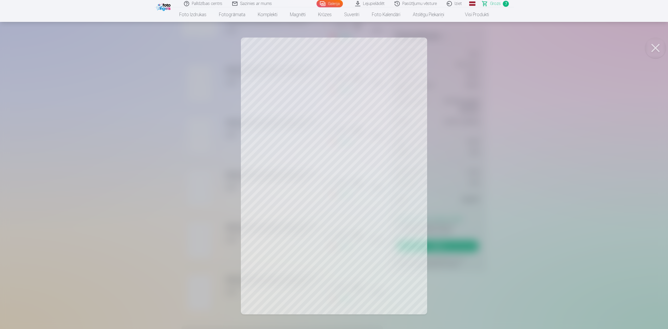
click at [332, 46] on button at bounding box center [655, 48] width 21 height 21
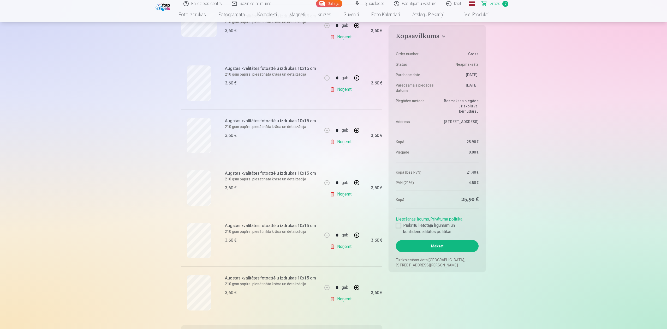
click at [237, 164] on h6 "Augstas kvalitātes fotoattēlu izdrukas 10x15 cm" at bounding box center [272, 226] width 94 height 6
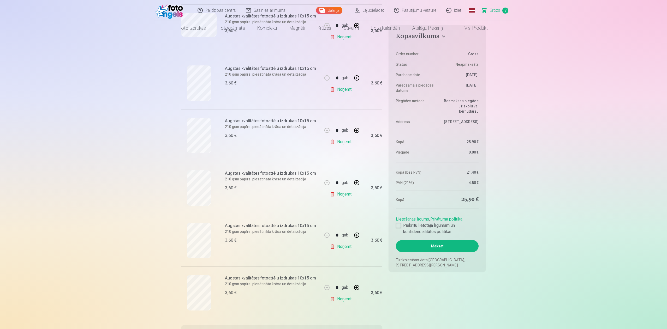
scroll to position [0, 0]
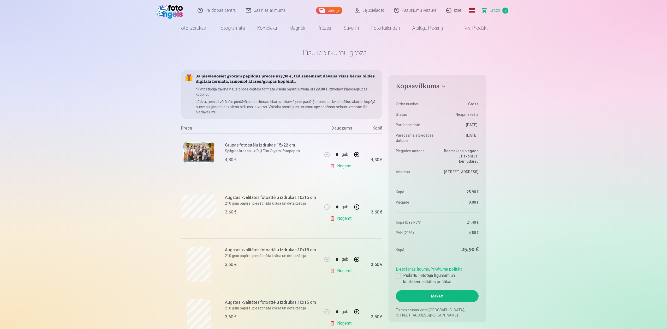
click at [174, 9] on img at bounding box center [170, 10] width 30 height 17
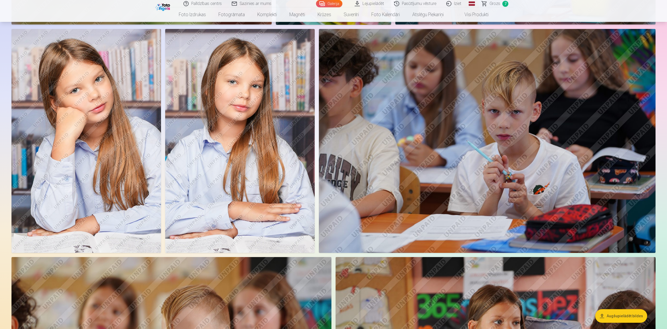
scroll to position [1259, 0]
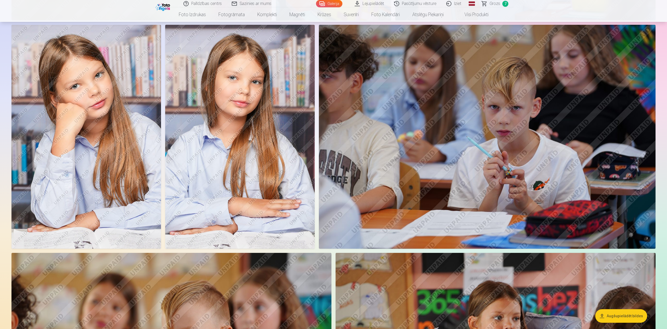
click at [137, 164] on img at bounding box center [85, 137] width 149 height 224
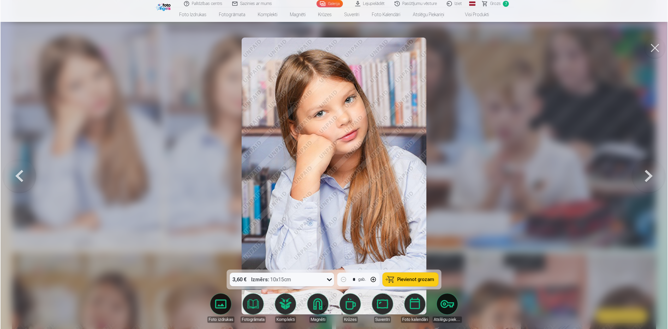
scroll to position [1261, 0]
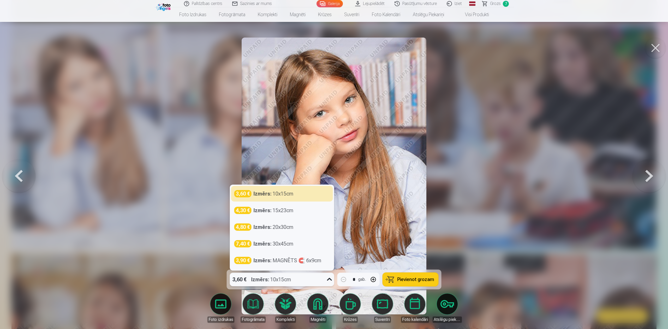
click at [326, 164] on icon at bounding box center [329, 279] width 8 height 8
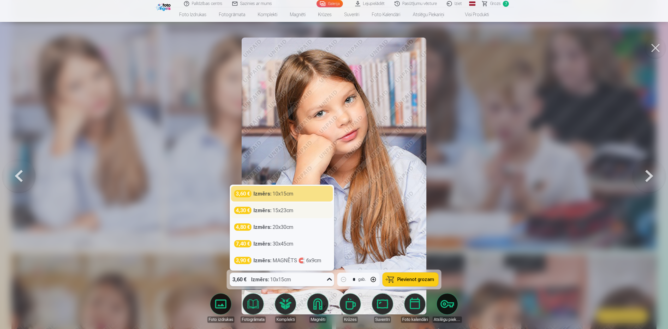
click at [279, 164] on div "Izmērs : 15x23cm" at bounding box center [274, 210] width 40 height 7
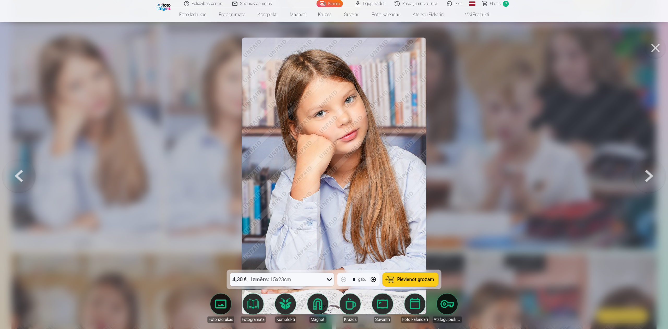
click at [332, 164] on button "Pievienot grozam" at bounding box center [411, 280] width 56 height 14
click at [332, 2] on link "Grozs 8" at bounding box center [495, 3] width 37 height 7
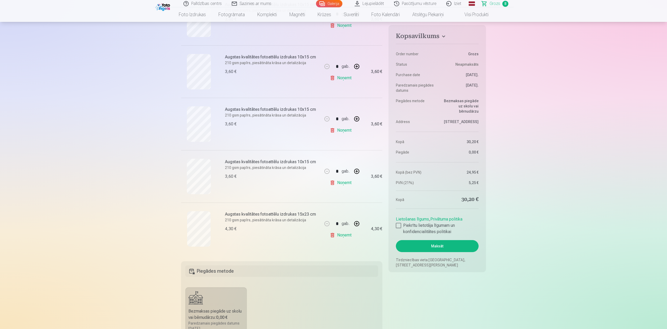
scroll to position [298, 0]
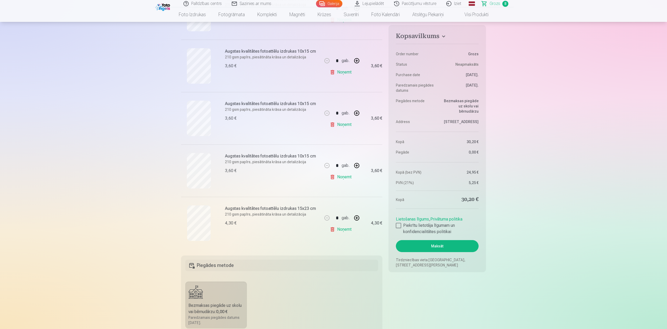
click at [332, 123] on link "Noņemt" at bounding box center [342, 124] width 24 height 10
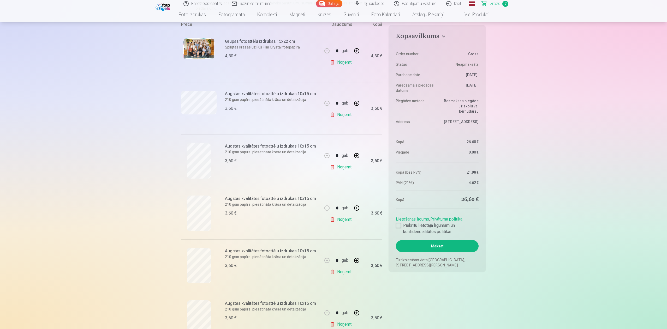
scroll to position [105, 0]
click at [332, 111] on link "Noņemt" at bounding box center [342, 114] width 24 height 10
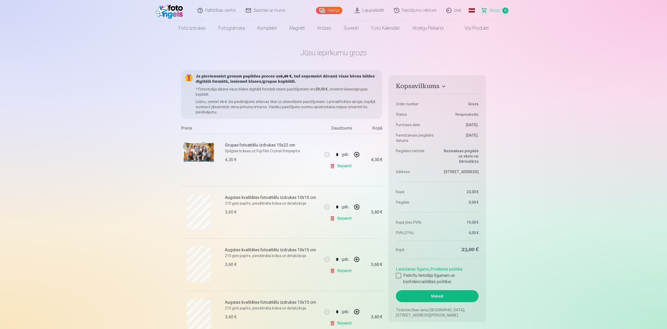
click at [173, 13] on img at bounding box center [170, 10] width 30 height 17
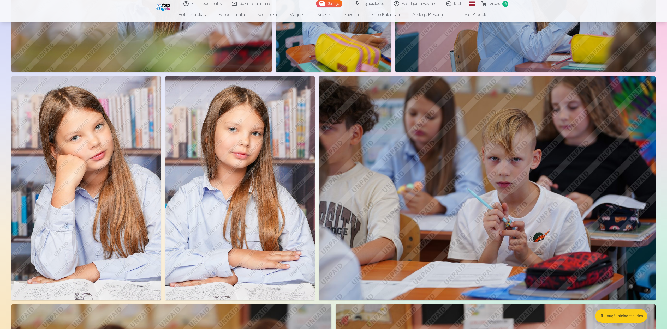
scroll to position [1209, 0]
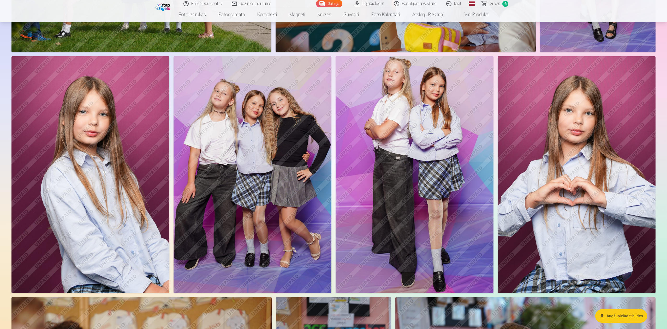
click at [332, 146] on img at bounding box center [414, 174] width 158 height 237
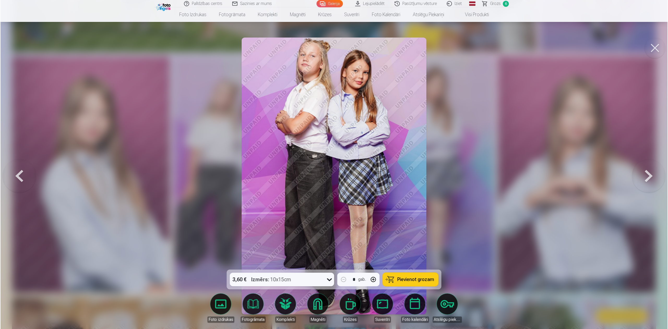
scroll to position [810, 0]
click at [332, 164] on button "Pievienot grozam" at bounding box center [411, 280] width 56 height 14
click at [332, 46] on button at bounding box center [655, 48] width 21 height 21
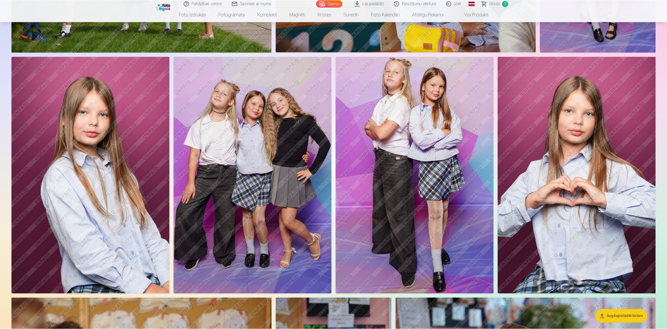
scroll to position [809, 0]
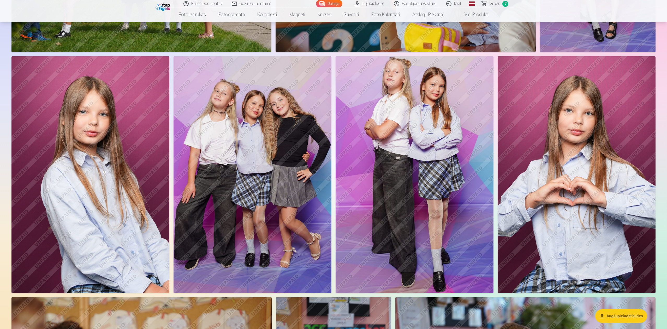
click at [332, 5] on link "Grozs 7" at bounding box center [495, 3] width 37 height 7
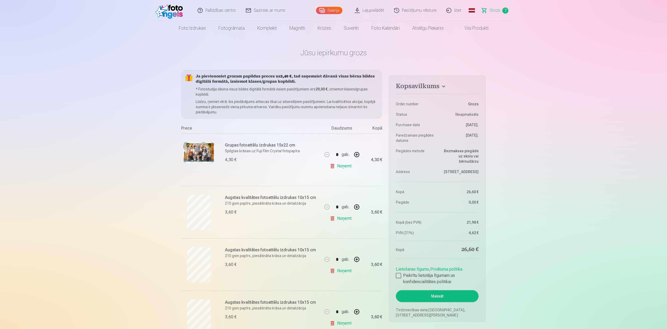
click at [172, 7] on img at bounding box center [170, 10] width 30 height 17
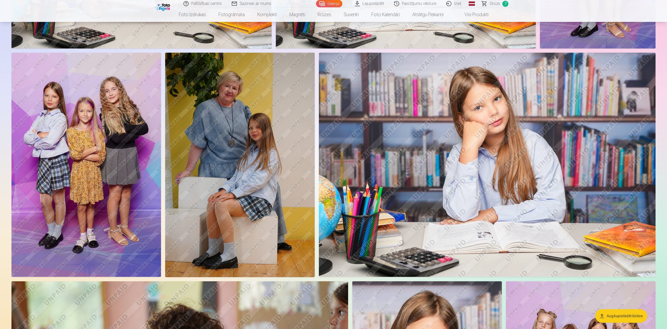
scroll to position [2033, 0]
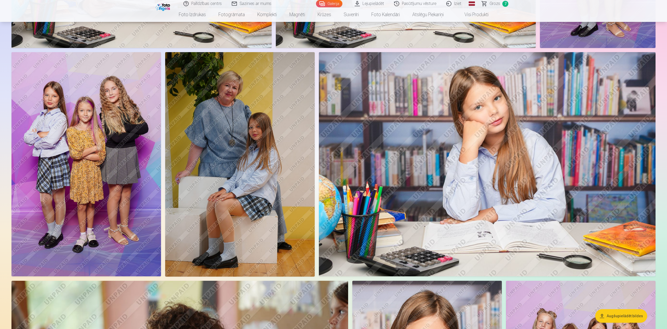
click at [134, 130] on img at bounding box center [85, 164] width 149 height 224
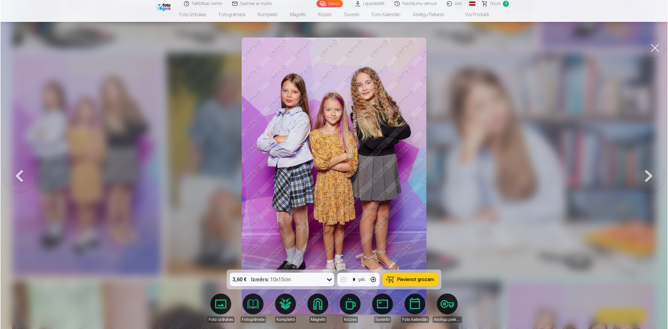
scroll to position [2035, 0]
click at [332, 164] on button "Pievienot grozam" at bounding box center [411, 280] width 56 height 14
click at [332, 49] on button at bounding box center [655, 48] width 21 height 21
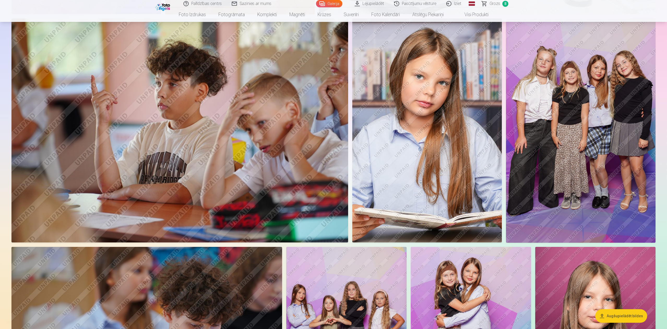
scroll to position [2288, 0]
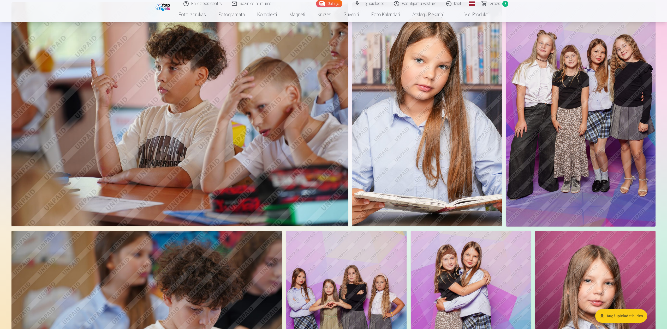
click at [332, 125] on img at bounding box center [580, 114] width 149 height 224
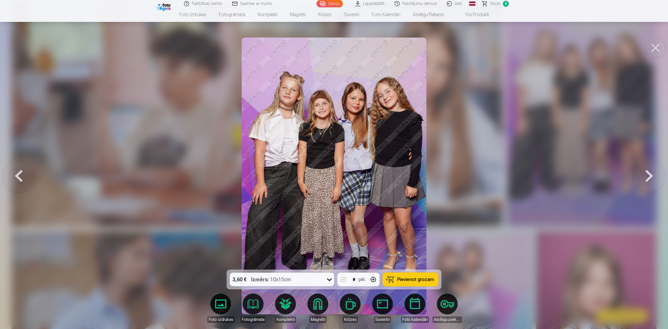
click at [332, 43] on button at bounding box center [655, 48] width 21 height 21
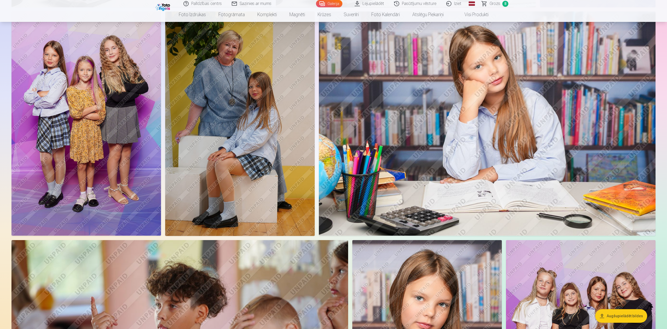
scroll to position [2070, 0]
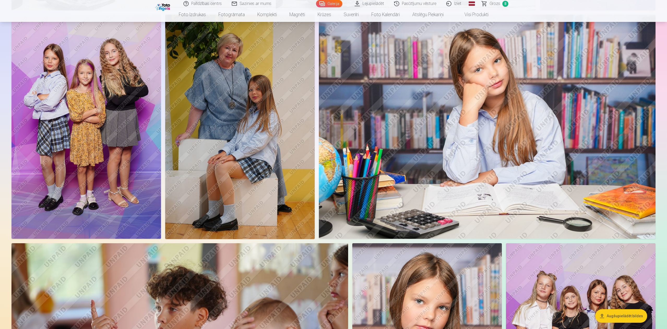
click at [332, 1] on link "Grozs 8" at bounding box center [495, 3] width 37 height 7
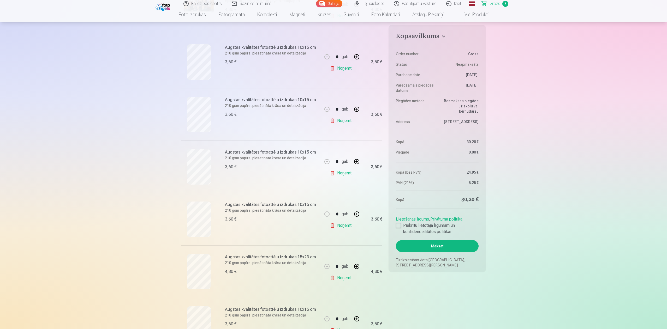
scroll to position [136, 0]
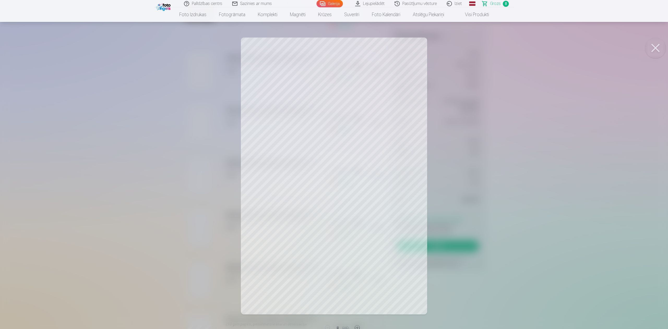
click at [332, 164] on div at bounding box center [334, 164] width 668 height 329
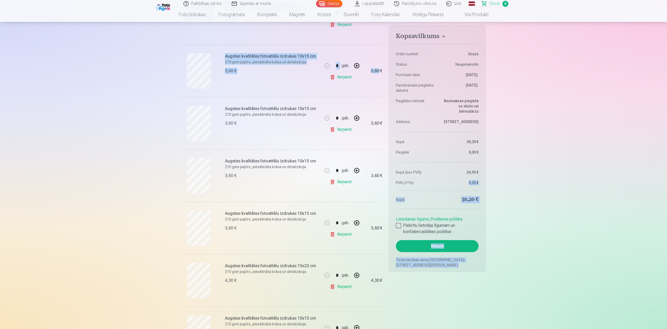
drag, startPoint x: 441, startPoint y: 180, endPoint x: 339, endPoint y: 77, distance: 145.4
click at [332, 77] on div "Kopsavilkums Order number Grozs Status Neapmaksāts Purchase date 7.10.2025. Par…" at bounding box center [333, 285] width 305 height 703
click at [332, 77] on link "Noņemt" at bounding box center [342, 77] width 24 height 10
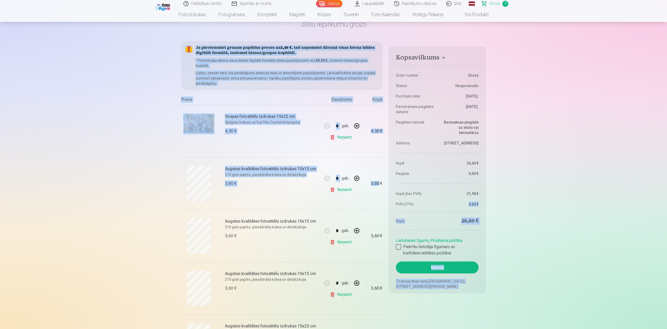
scroll to position [15, 0]
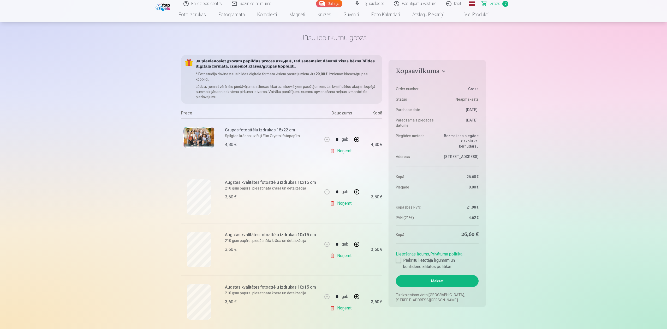
click at [165, 3] on img at bounding box center [163, 6] width 16 height 9
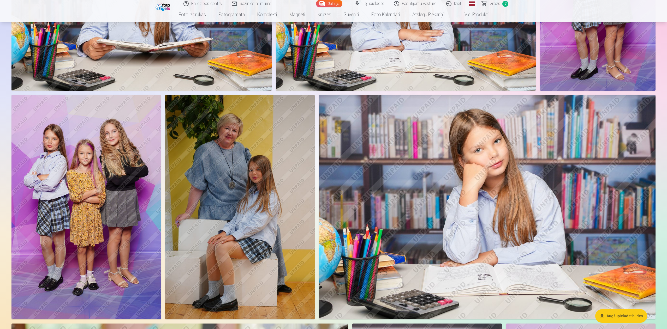
scroll to position [1989, 0]
click at [332, 164] on img at bounding box center [487, 207] width 337 height 224
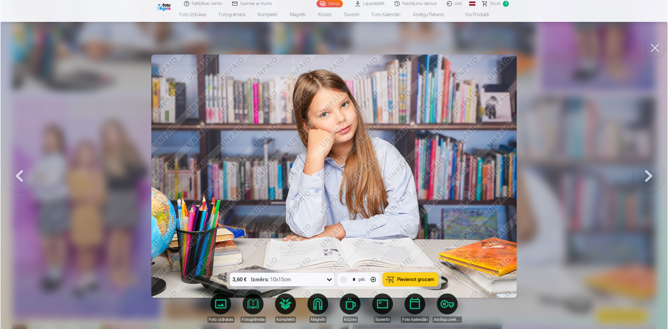
scroll to position [1992, 0]
click at [332, 164] on span "Pievienot grozam" at bounding box center [415, 279] width 37 height 5
click at [332, 54] on button at bounding box center [655, 48] width 21 height 21
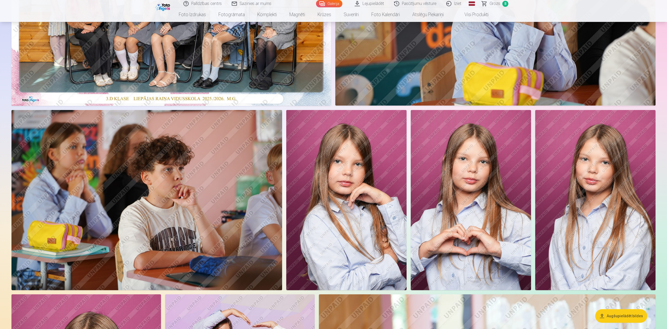
scroll to position [164, 0]
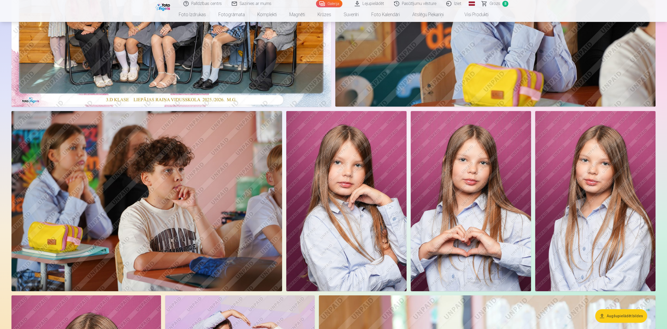
click at [332, 164] on img at bounding box center [595, 201] width 120 height 181
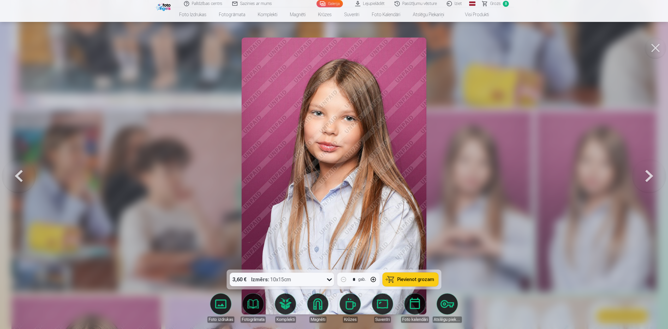
click at [332, 164] on span "Pievienot grozam" at bounding box center [415, 279] width 37 height 5
click at [332, 45] on button at bounding box center [655, 48] width 21 height 21
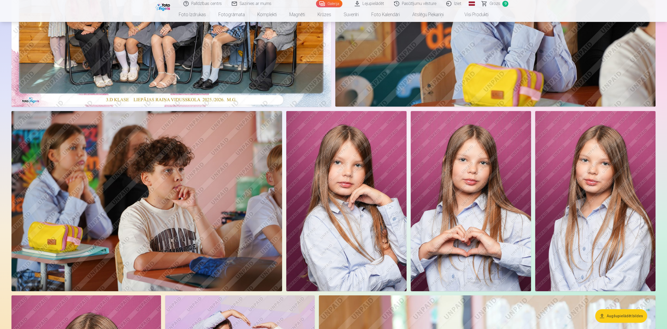
click at [332, 7] on nav "Foto izdrukas Augstas kvalitātes fotoattēlu izdrukas 210 gsm papīrs, piesātināt…" at bounding box center [333, 14] width 667 height 15
click at [332, 3] on link "Grozs 9" at bounding box center [495, 3] width 37 height 7
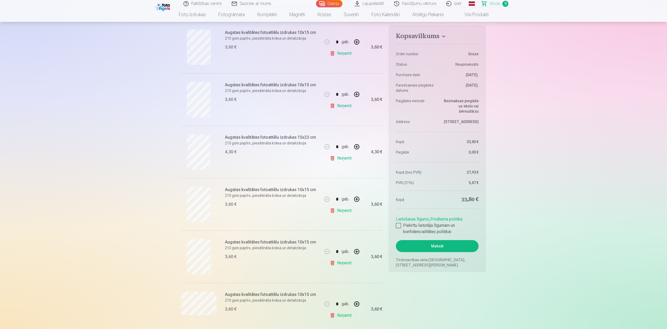
scroll to position [216, 0]
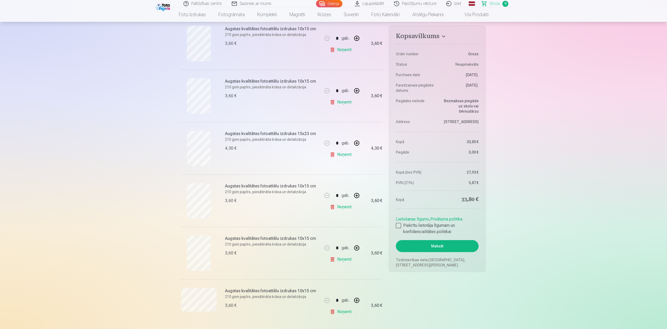
click at [332, 153] on link "Noņemt" at bounding box center [342, 154] width 24 height 10
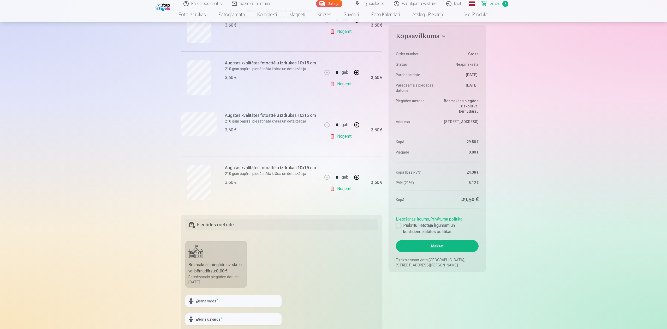
scroll to position [340, 0]
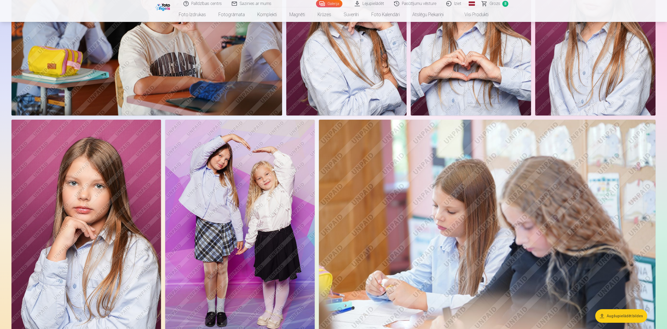
scroll to position [164, 0]
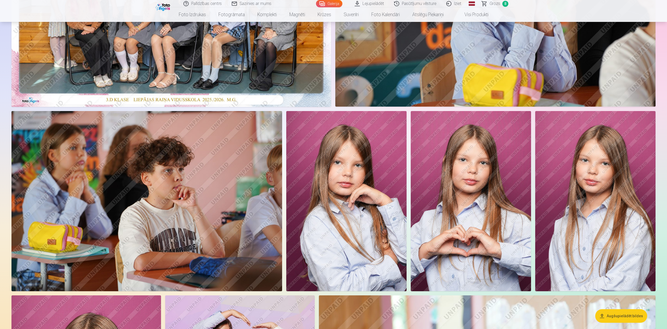
click at [332, 164] on img at bounding box center [595, 201] width 120 height 181
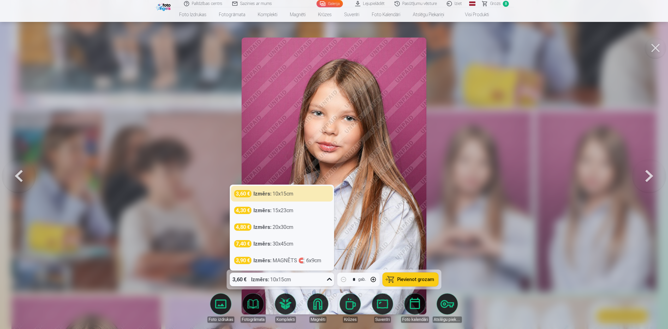
click at [328, 164] on icon at bounding box center [329, 279] width 8 height 8
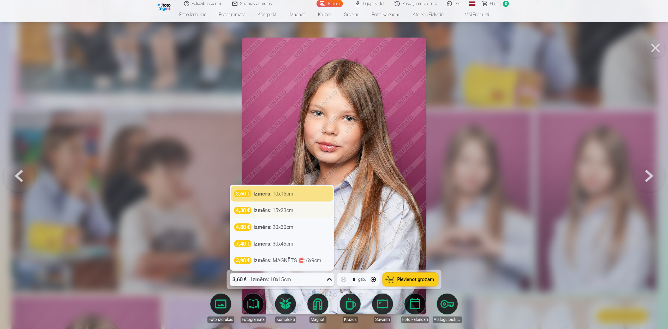
click at [287, 164] on div "Izmērs : 15x23cm" at bounding box center [274, 210] width 40 height 7
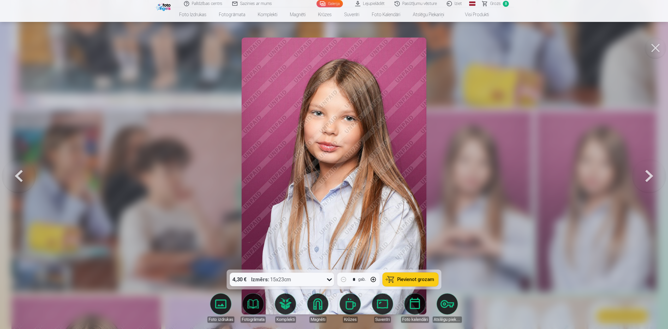
click at [332, 164] on span "Pievienot grozam" at bounding box center [415, 279] width 37 height 5
click at [332, 44] on button at bounding box center [655, 48] width 21 height 21
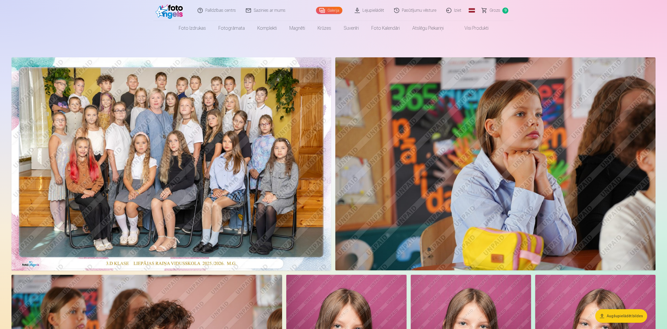
click at [332, 7] on link "Grozs 9" at bounding box center [495, 10] width 37 height 21
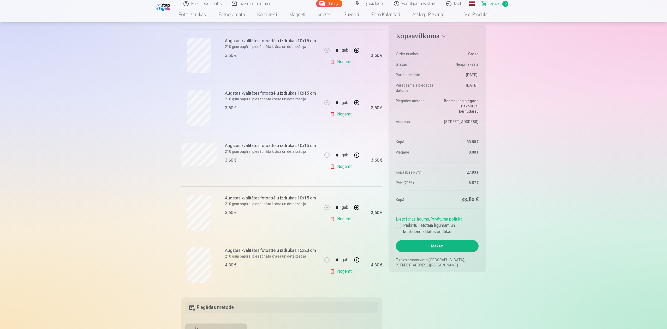
scroll to position [345, 0]
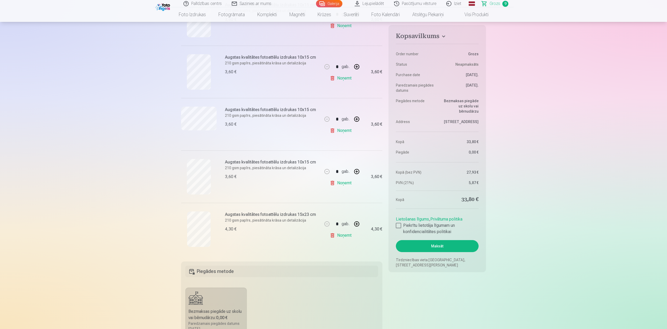
click at [332, 164] on link "Noņemt" at bounding box center [342, 183] width 24 height 10
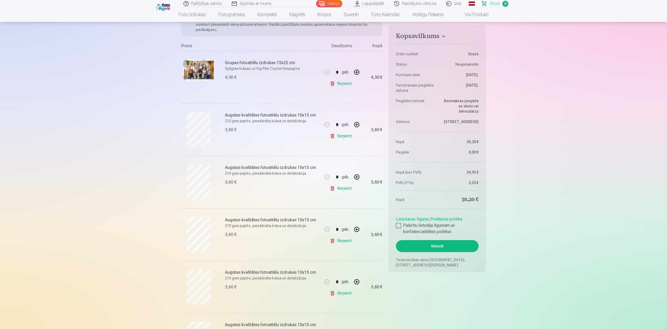
scroll to position [0, 0]
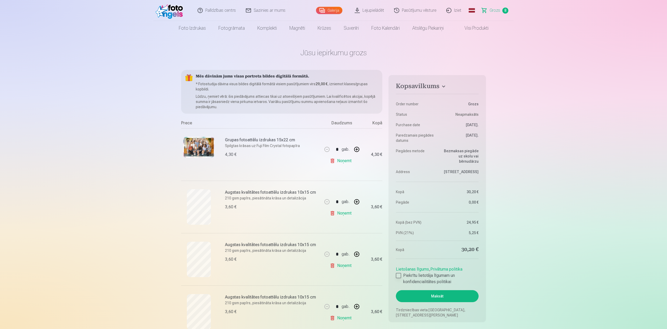
click at [332, 164] on div at bounding box center [398, 275] width 5 height 5
click at [332, 164] on button "Maksāt" at bounding box center [437, 296] width 83 height 12
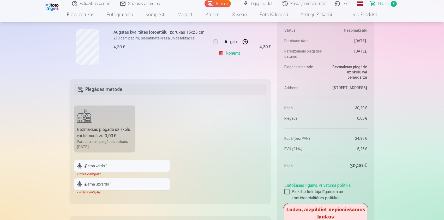
scroll to position [511, 0]
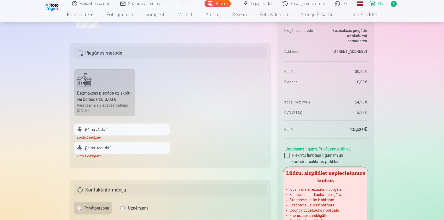
click at [114, 49] on h5 "Piegādes metode" at bounding box center [170, 52] width 193 height 11
click at [104, 126] on input "text" at bounding box center [122, 129] width 96 height 12
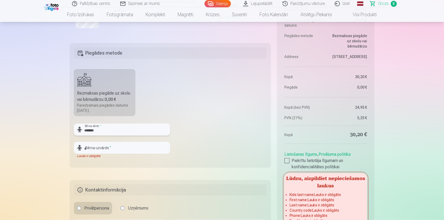
type input "******"
click at [97, 153] on input "text" at bounding box center [122, 148] width 96 height 12
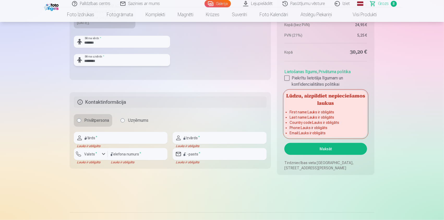
scroll to position [599, 0]
type input "********"
click at [104, 139] on input "text" at bounding box center [121, 137] width 94 height 12
type input "*****"
type input "******"
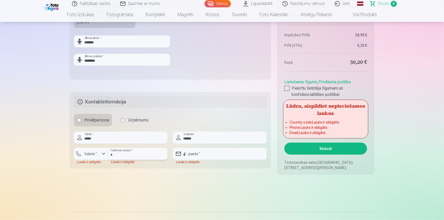
click at [126, 157] on input "number" at bounding box center [138, 154] width 60 height 12
type input "********"
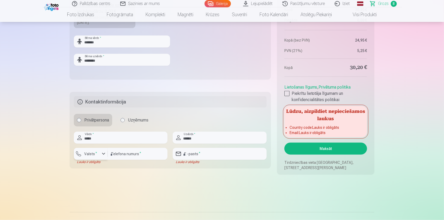
click at [98, 152] on div "button" at bounding box center [92, 154] width 16 height 5
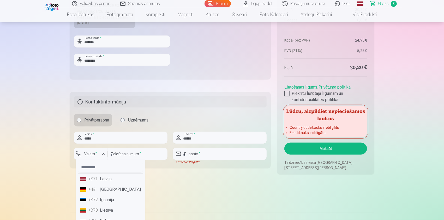
click at [107, 164] on li "+371 Latvija" at bounding box center [110, 178] width 65 height 10
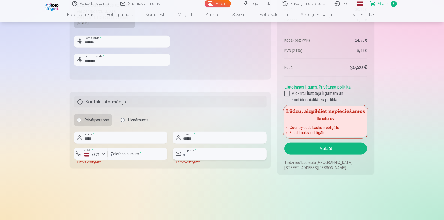
click at [208, 151] on input "email" at bounding box center [220, 154] width 94 height 12
type input "**********"
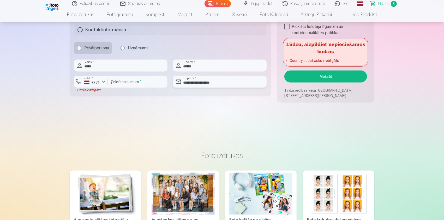
scroll to position [667, 0]
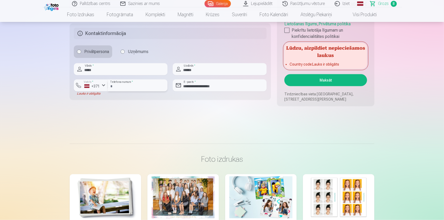
click at [131, 86] on input "********" at bounding box center [138, 85] width 60 height 12
click at [98, 89] on button "Valsts * +371" at bounding box center [91, 85] width 34 height 12
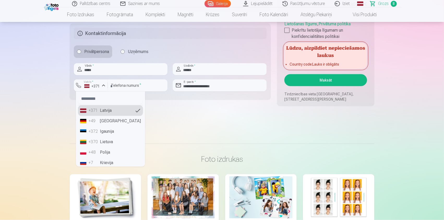
click at [103, 107] on li "+371 Latvija" at bounding box center [110, 110] width 65 height 10
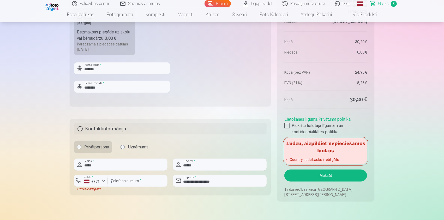
scroll to position [571, 0]
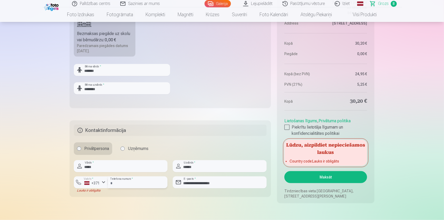
click at [133, 164] on input "********" at bounding box center [138, 182] width 60 height 12
click at [88, 164] on div "+371" at bounding box center [92, 182] width 16 height 5
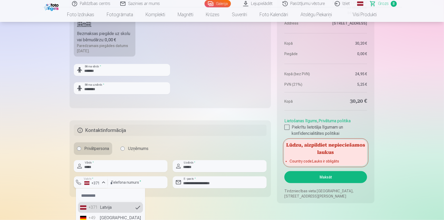
click at [88, 164] on div "+371" at bounding box center [92, 182] width 16 height 5
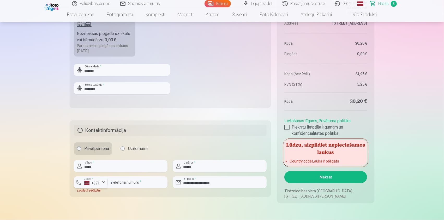
click at [88, 164] on div "+371" at bounding box center [92, 182] width 16 height 5
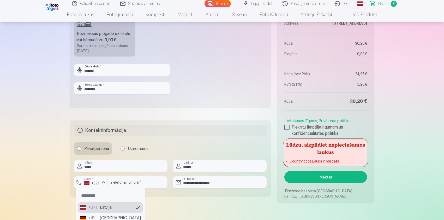
click at [88, 164] on li "+371 Latvija" at bounding box center [110, 207] width 65 height 10
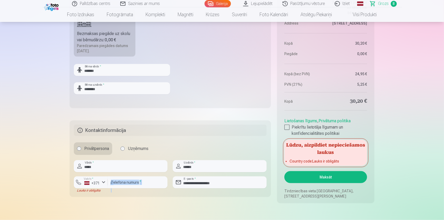
drag, startPoint x: 123, startPoint y: 193, endPoint x: 130, endPoint y: 178, distance: 16.1
click at [130, 164] on fieldset "**********" at bounding box center [170, 158] width 201 height 76
click at [130, 164] on input "********" at bounding box center [138, 182] width 60 height 12
type input "*"
type input "********"
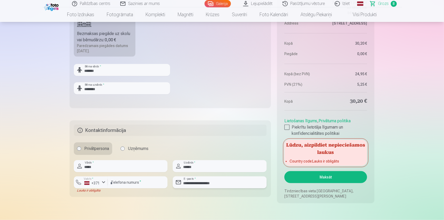
click at [187, 164] on input "**********" at bounding box center [220, 182] width 94 height 12
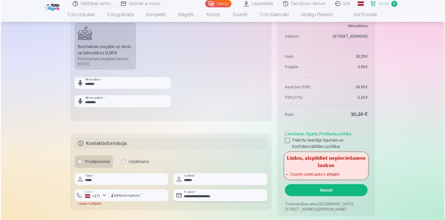
scroll to position [558, 0]
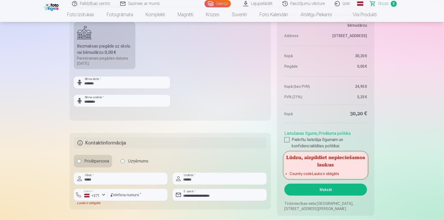
click at [332, 164] on button "Maksāt" at bounding box center [325, 189] width 83 height 12
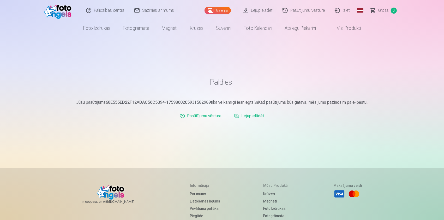
click at [262, 10] on link "Lejupielādēt" at bounding box center [257, 10] width 39 height 21
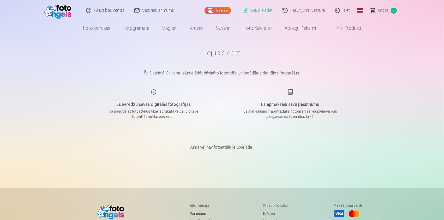
click at [59, 13] on img at bounding box center [59, 10] width 30 height 17
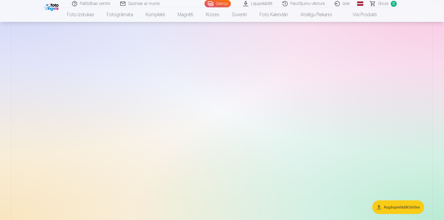
scroll to position [82, 0]
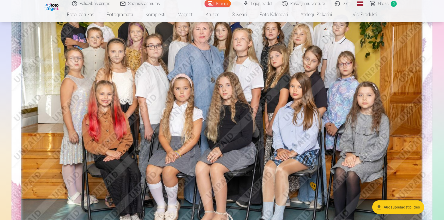
click at [397, 205] on button "Augšupielādēt bildes" at bounding box center [398, 207] width 52 height 14
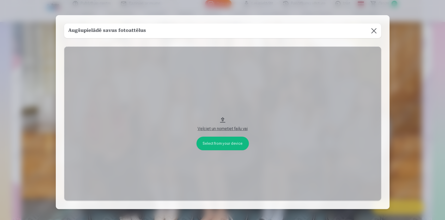
click at [373, 31] on button at bounding box center [374, 30] width 15 height 15
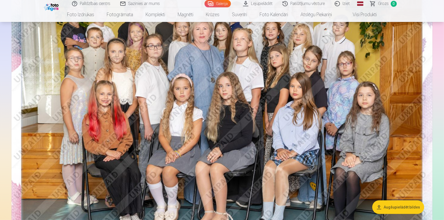
scroll to position [0, 0]
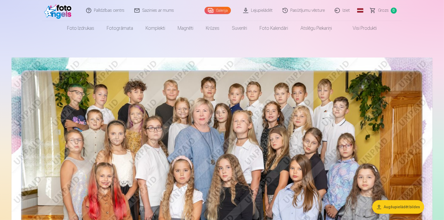
click at [266, 8] on link "Lejupielādēt" at bounding box center [257, 10] width 39 height 21
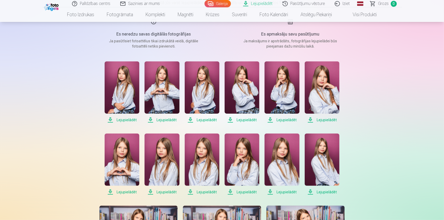
scroll to position [70, 0]
click at [131, 119] on span "Lejupielādēt" at bounding box center [122, 120] width 35 height 6
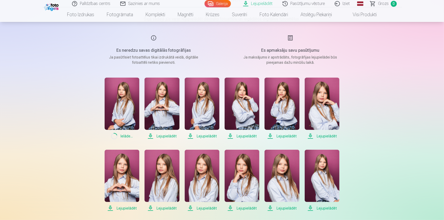
scroll to position [53, 0]
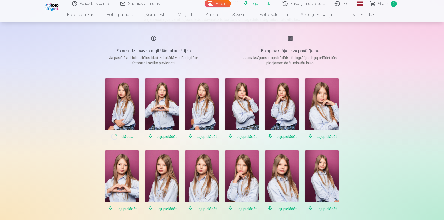
click at [159, 135] on span "Lejupielādēt" at bounding box center [162, 136] width 35 height 6
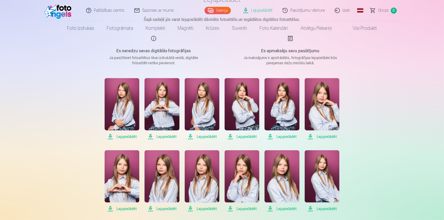
scroll to position [0, 0]
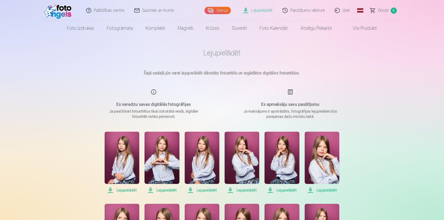
click at [338, 12] on link "Iziet" at bounding box center [342, 10] width 25 height 21
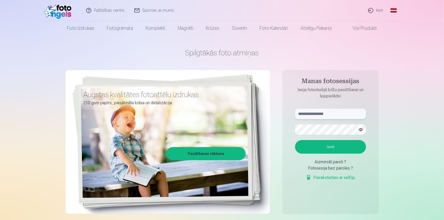
type input "**********"
drag, startPoint x: 324, startPoint y: 115, endPoint x: 141, endPoint y: 145, distance: 186.1
click at [141, 145] on div "**********" at bounding box center [221, 130] width 313 height 190
click at [227, 140] on div "Spilgtākās foto atmiņas Augstas kvalitātes fotoattēlu izdrukas 210 gsm papīrs, …" at bounding box center [221, 130] width 313 height 190
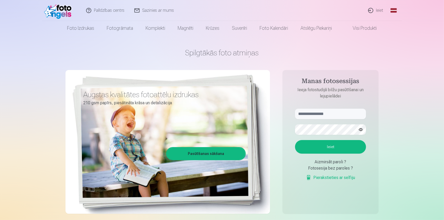
click at [346, 166] on div "Fotosesija bez paroles ?" at bounding box center [330, 168] width 71 height 6
click at [336, 176] on link "Pierakstieties ar selfiju" at bounding box center [330, 177] width 49 height 6
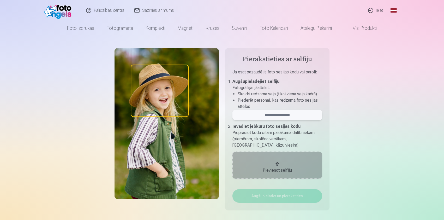
click at [267, 113] on input "email" at bounding box center [277, 115] width 90 height 10
type input "*"
type input "******"
click at [292, 161] on button "Pievienot selfiju" at bounding box center [277, 164] width 90 height 27
click at [58, 11] on img at bounding box center [59, 10] width 30 height 17
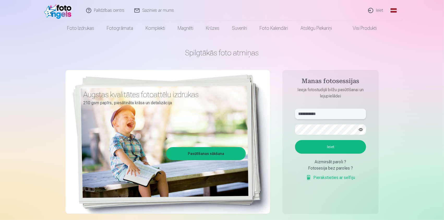
drag, startPoint x: 340, startPoint y: 110, endPoint x: 236, endPoint y: 110, distance: 103.8
click at [236, 110] on div "**********" at bounding box center [221, 130] width 313 height 190
type input "**********"
click at [235, 135] on div "**********" at bounding box center [221, 130] width 313 height 190
click at [311, 145] on button "Ieiet" at bounding box center [330, 147] width 71 height 14
